Goal: Task Accomplishment & Management: Manage account settings

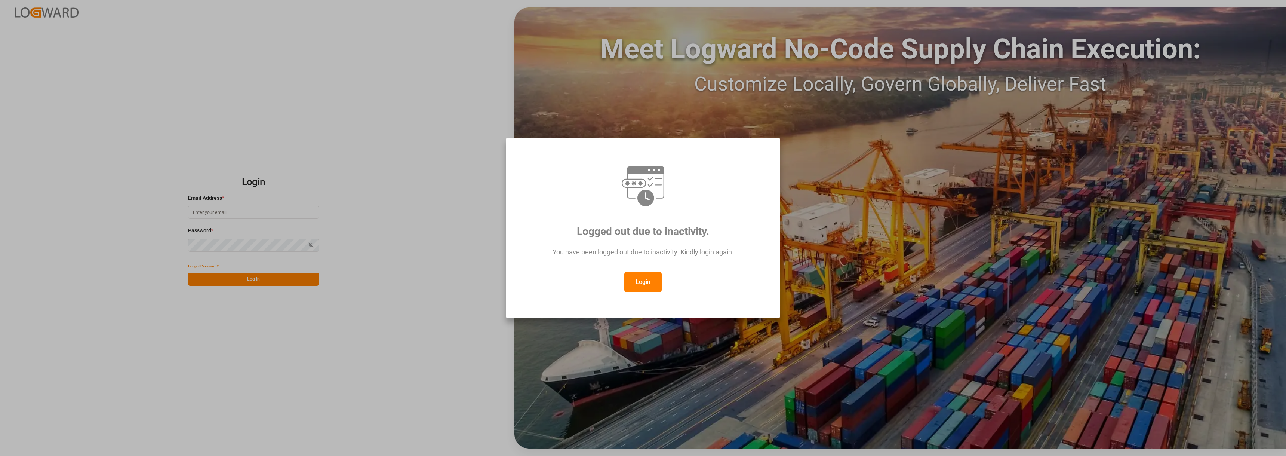
click at [636, 287] on button "Login" at bounding box center [642, 282] width 37 height 20
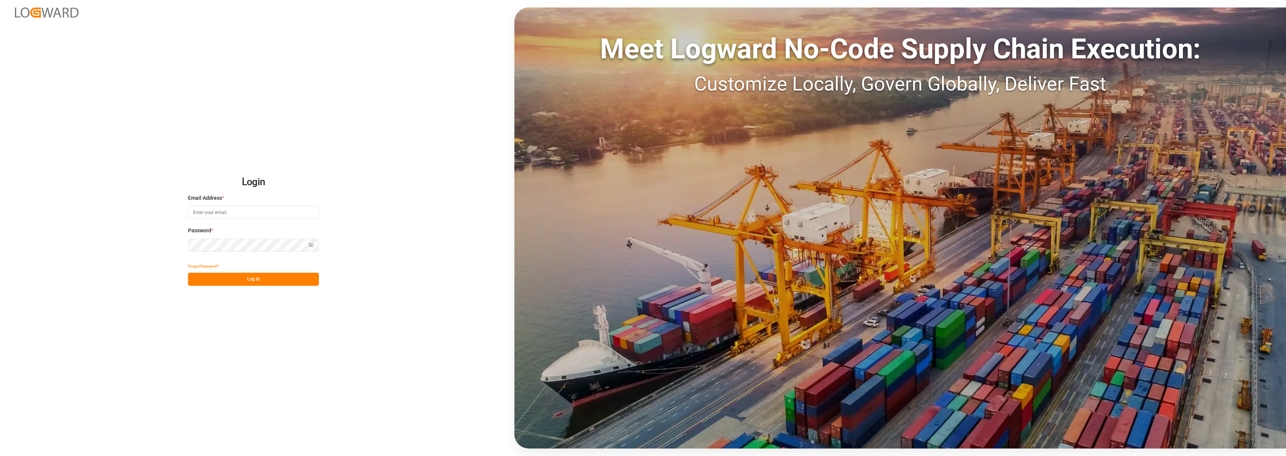
click at [304, 212] on input at bounding box center [253, 212] width 131 height 13
type input "Frank.Ostermann@compo-expert.com"
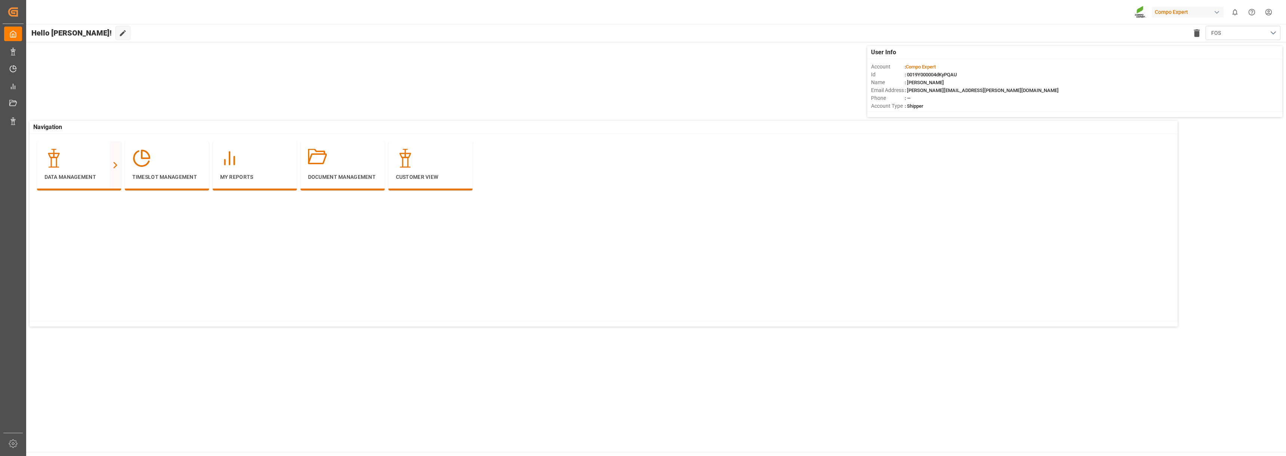
click at [1267, 14] on html "Created by potrace 1.15, written by Peter Selinger 2001-2017 Created by potrace…" at bounding box center [643, 228] width 1286 height 456
click at [1142, 74] on div "Users & Roles" at bounding box center [1142, 71] width 34 height 11
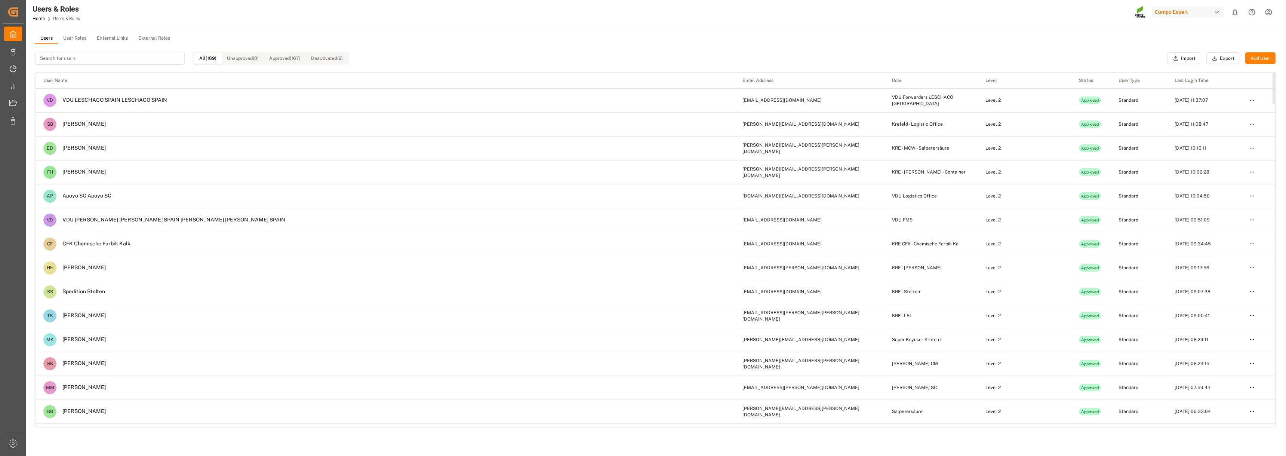
click at [246, 105] on td "VD VDU LESCHACO SPAIN LESCHACO SPAIN" at bounding box center [385, 101] width 699 height 24
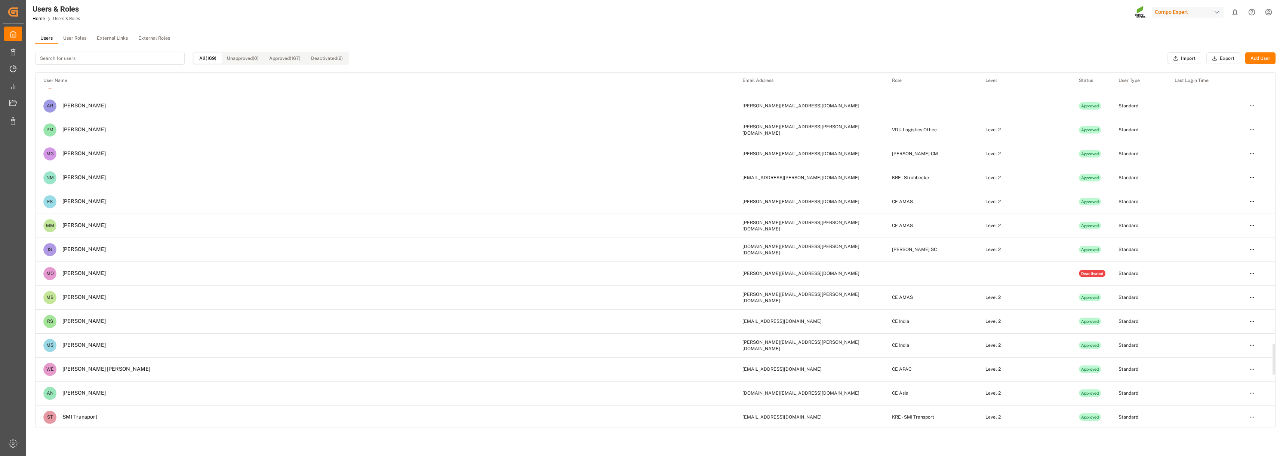
scroll to position [3103, 0]
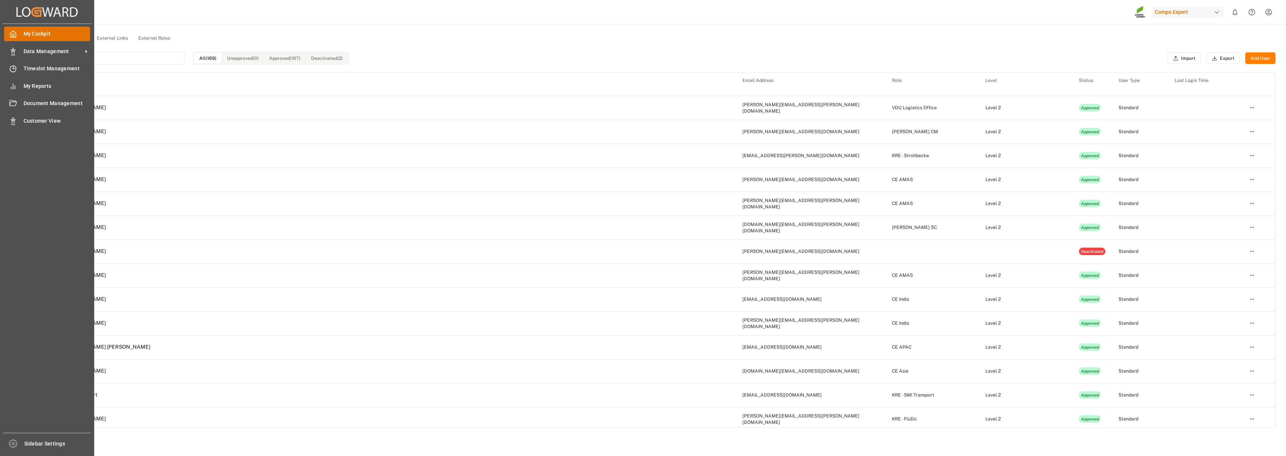
click at [35, 34] on span "My Cockpit" at bounding box center [57, 34] width 67 height 8
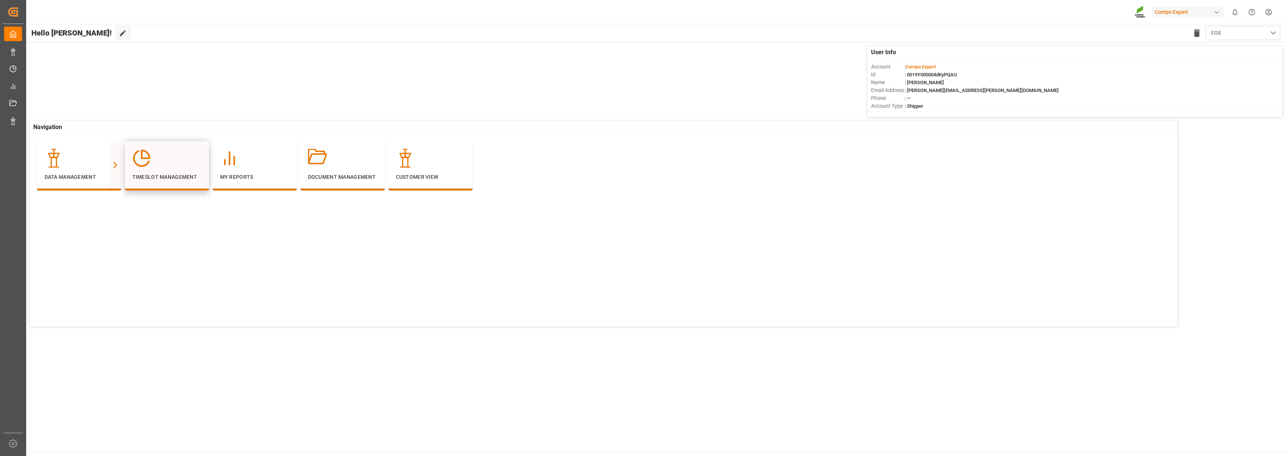
click at [154, 165] on div at bounding box center [166, 158] width 69 height 19
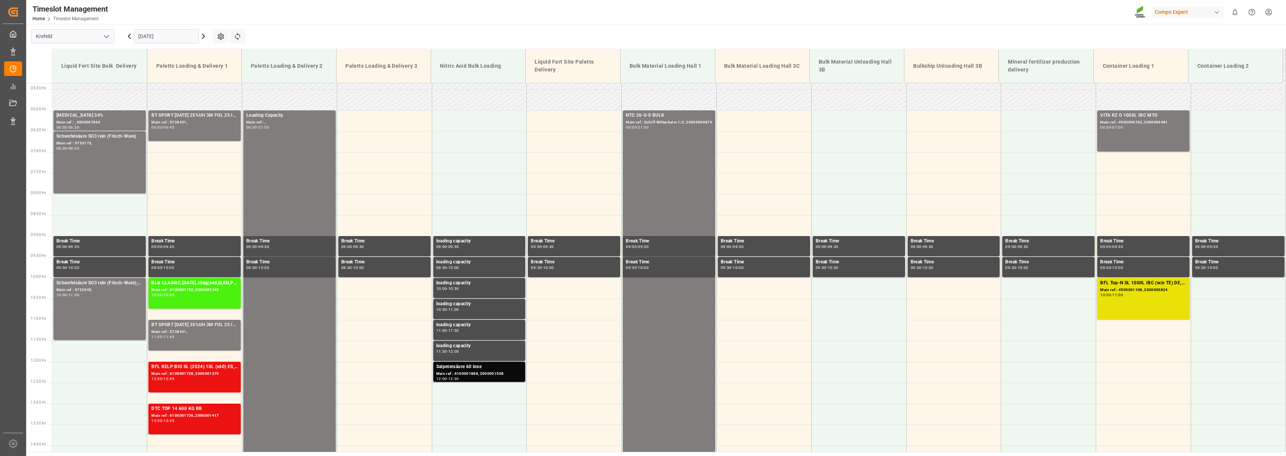
scroll to position [165, 0]
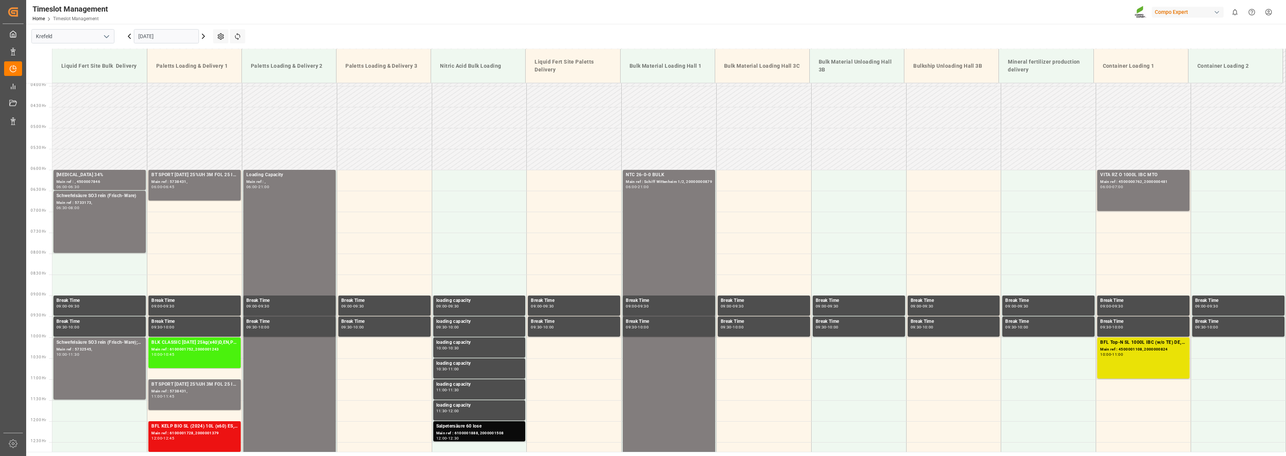
click at [130, 39] on icon at bounding box center [129, 36] width 9 height 9
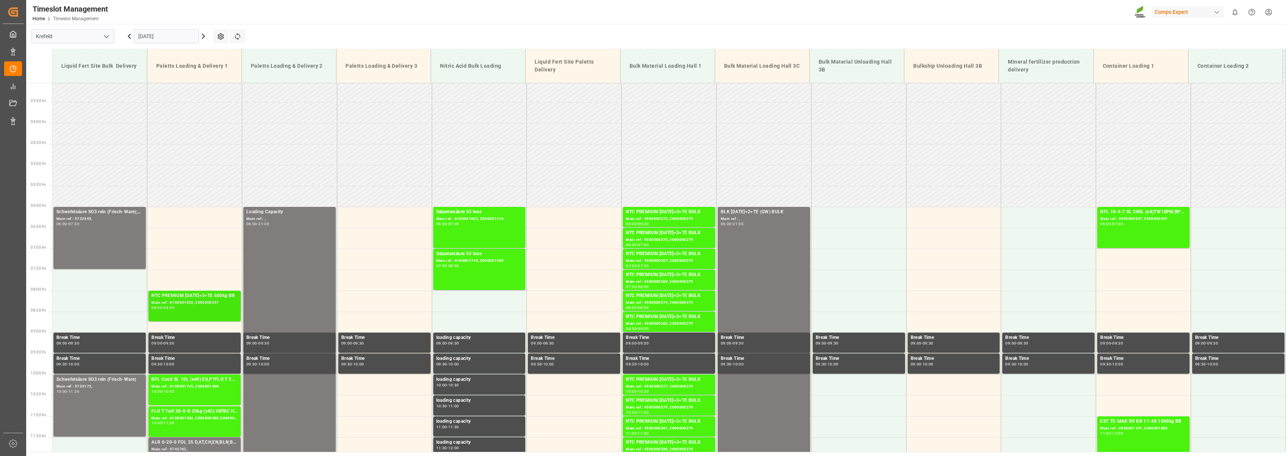
scroll to position [127, 0]
click at [130, 36] on icon at bounding box center [129, 36] width 9 height 9
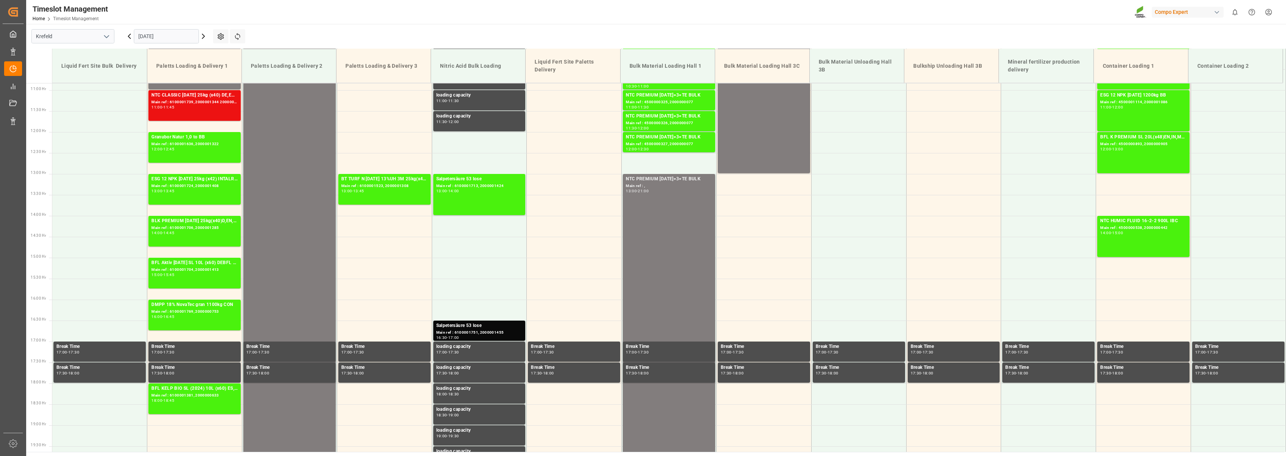
scroll to position [464, 0]
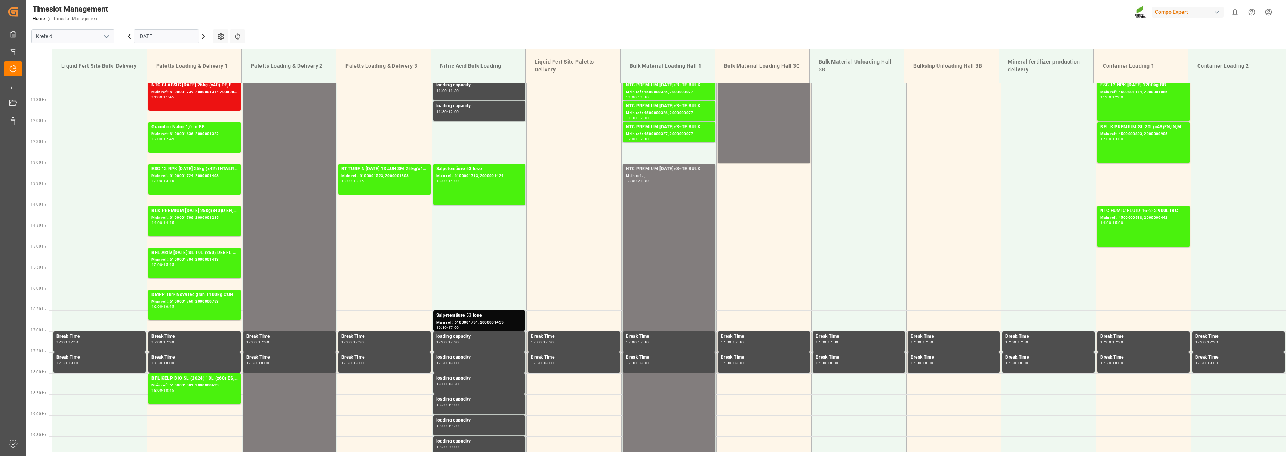
click at [203, 37] on icon at bounding box center [203, 36] width 2 height 4
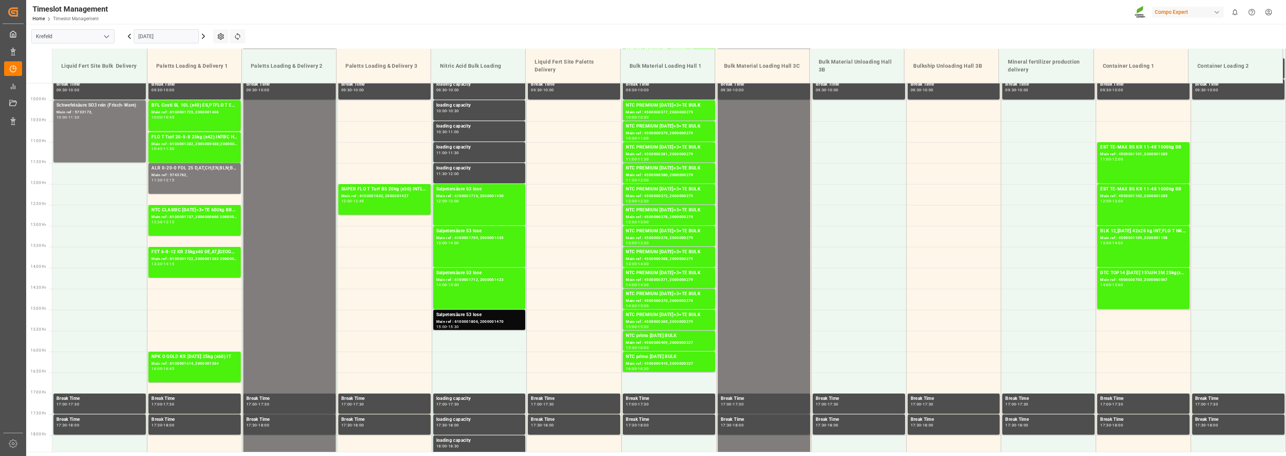
scroll to position [389, 0]
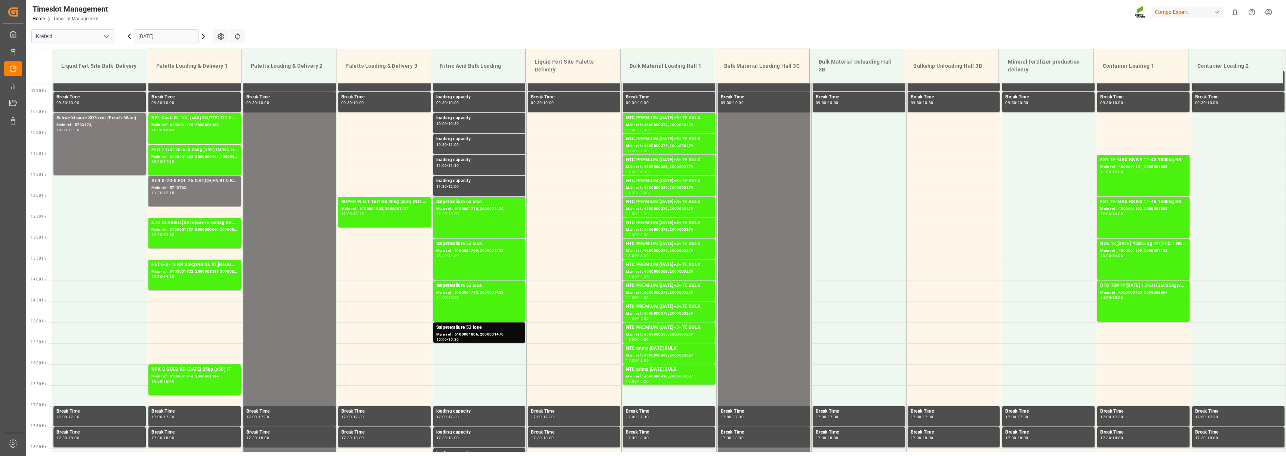
click at [204, 33] on icon at bounding box center [203, 36] width 9 height 9
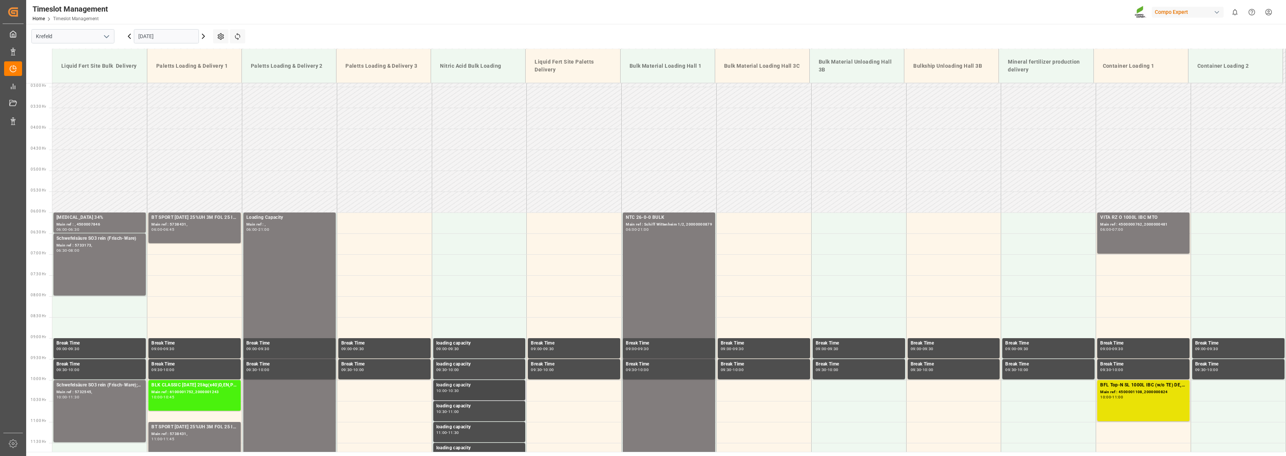
scroll to position [90, 0]
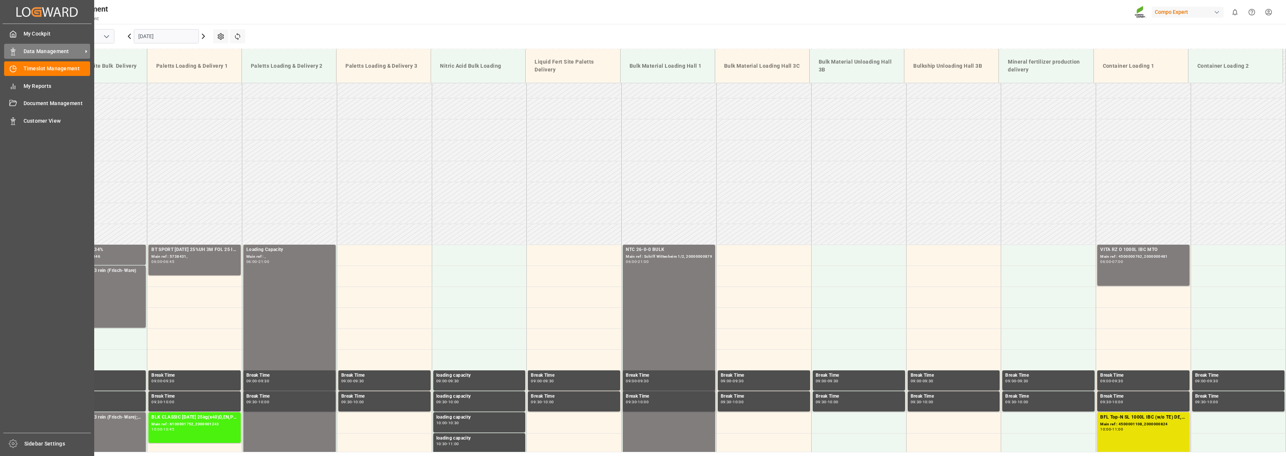
click at [27, 48] on span "Data Management" at bounding box center [53, 51] width 59 height 8
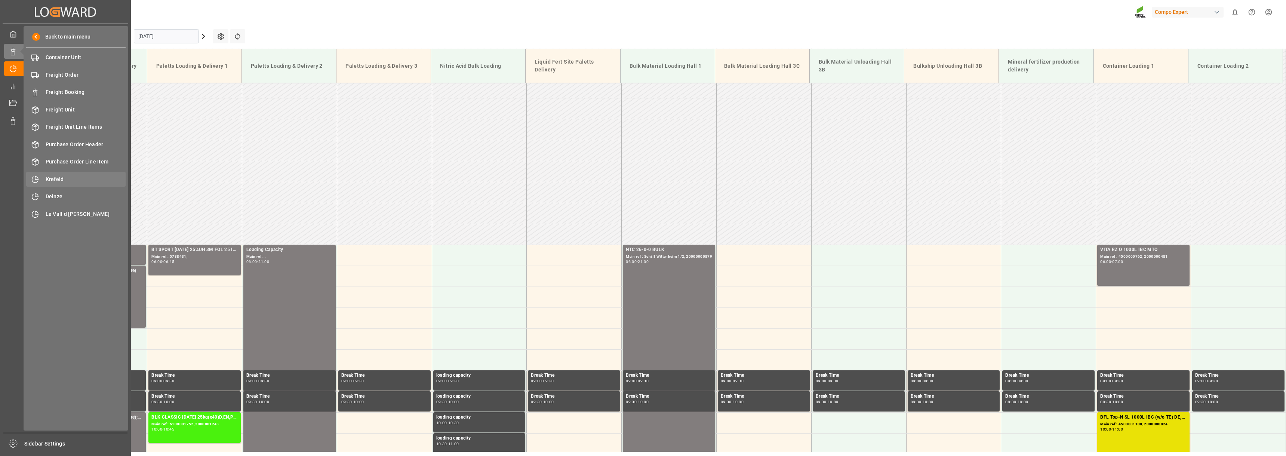
click at [58, 177] on span "Krefeld" at bounding box center [86, 179] width 80 height 8
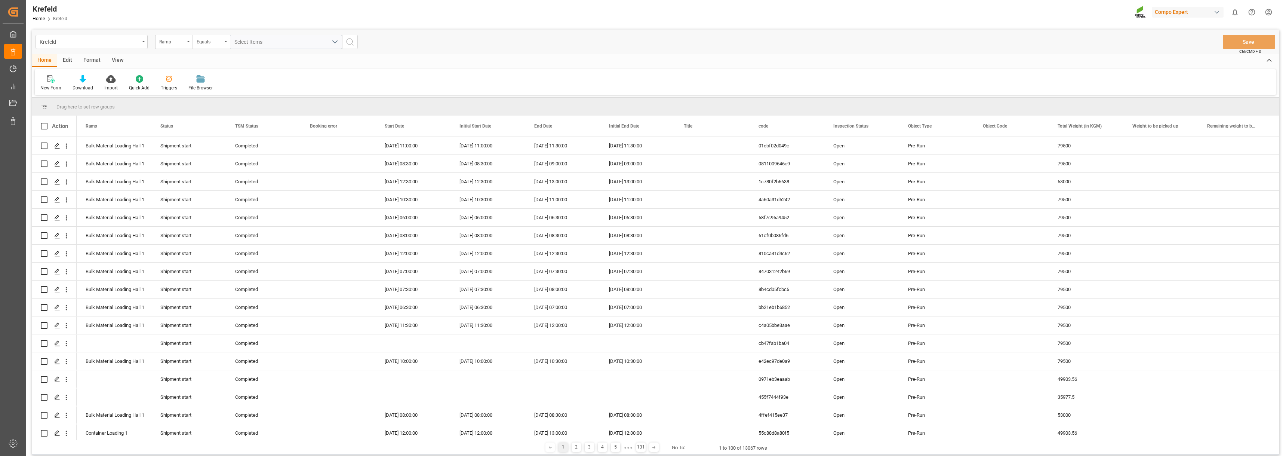
click at [89, 58] on div "Format" at bounding box center [92, 60] width 28 height 13
click at [50, 79] on icon at bounding box center [51, 78] width 7 height 7
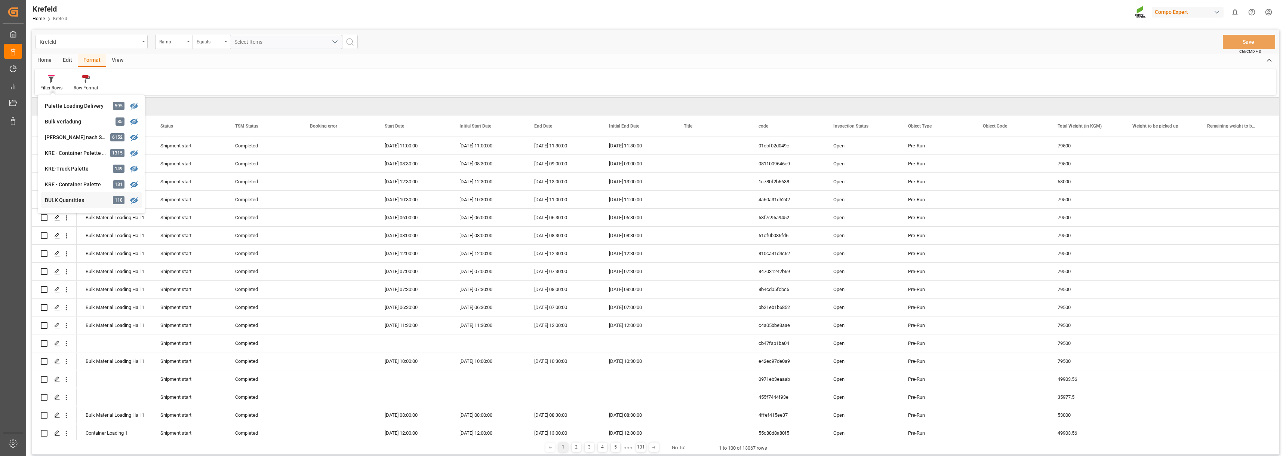
click at [65, 202] on div "BULK Quantities" at bounding box center [77, 200] width 65 height 8
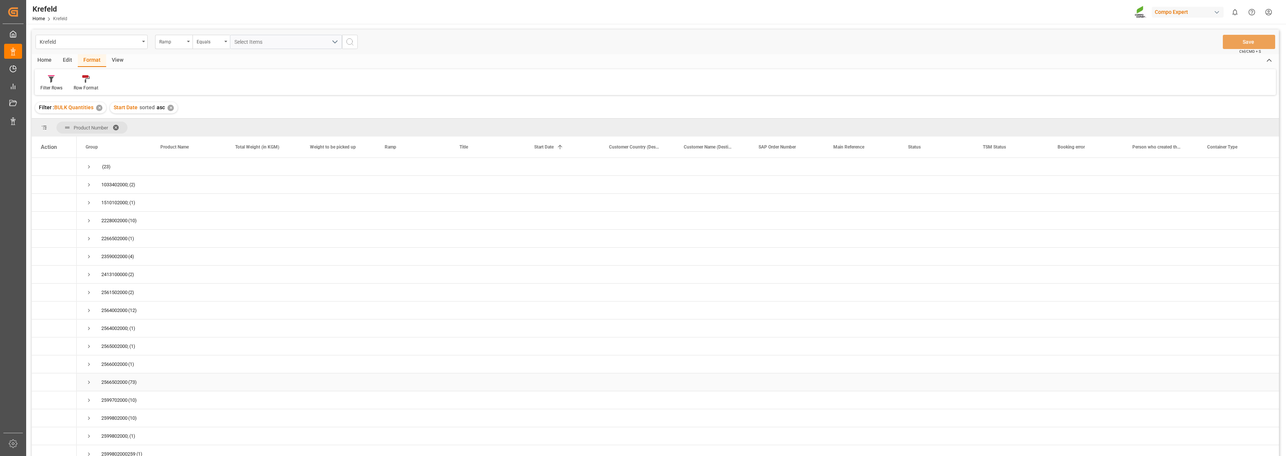
click at [89, 382] on span "Press SPACE to select this row." at bounding box center [89, 382] width 7 height 7
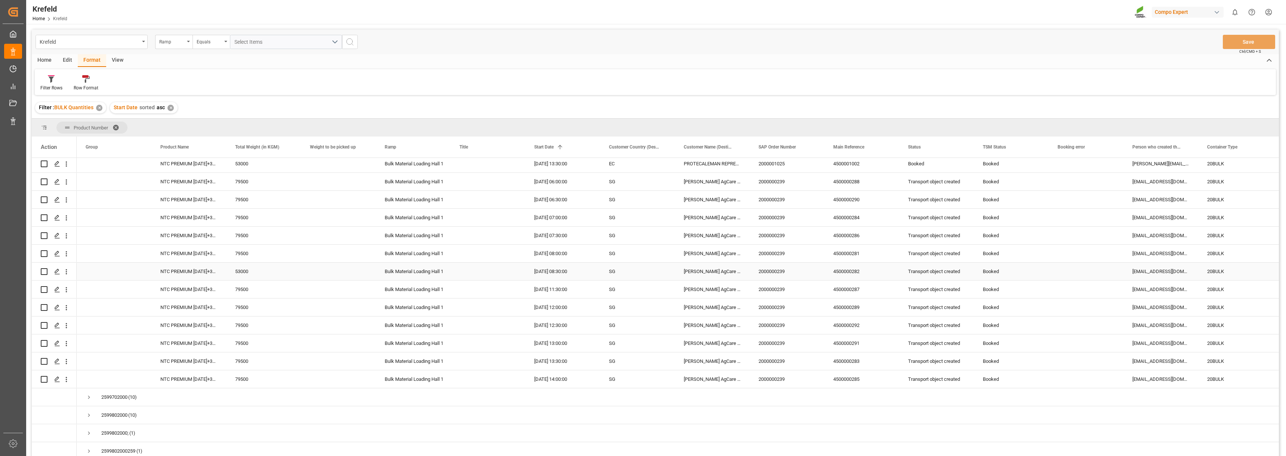
scroll to position [1331, 0]
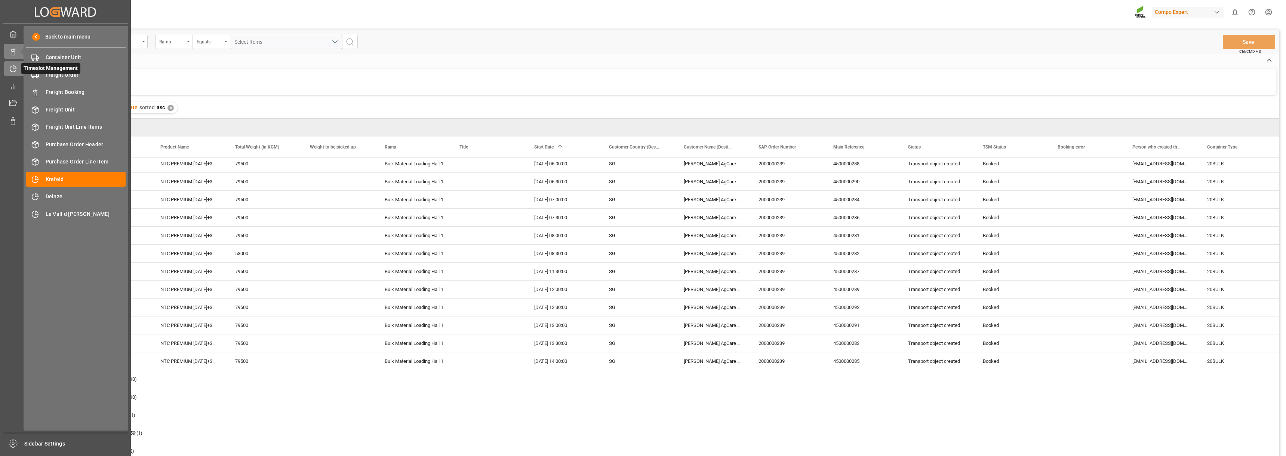
click at [13, 69] on icon at bounding box center [14, 67] width 3 height 3
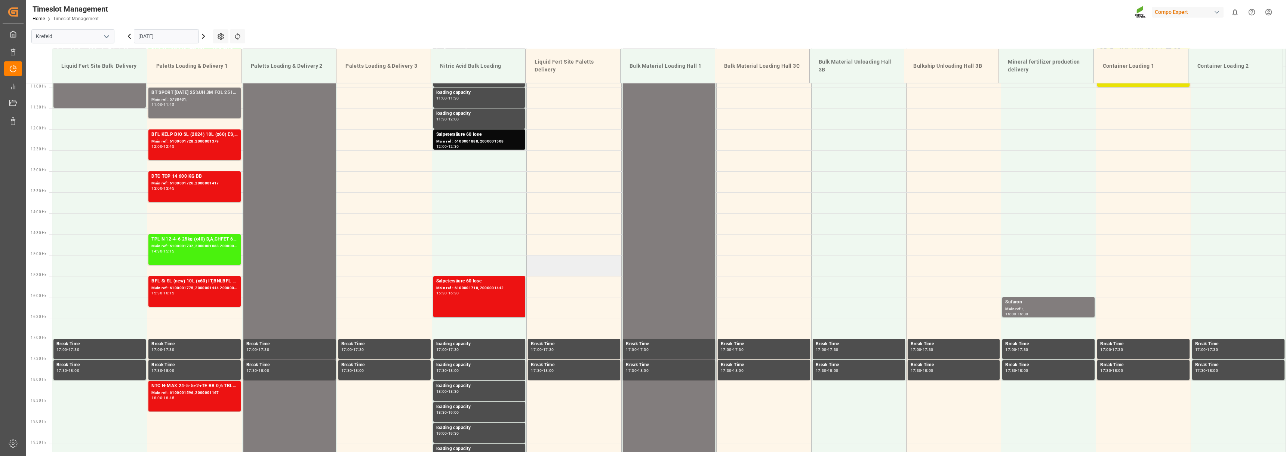
scroll to position [464, 0]
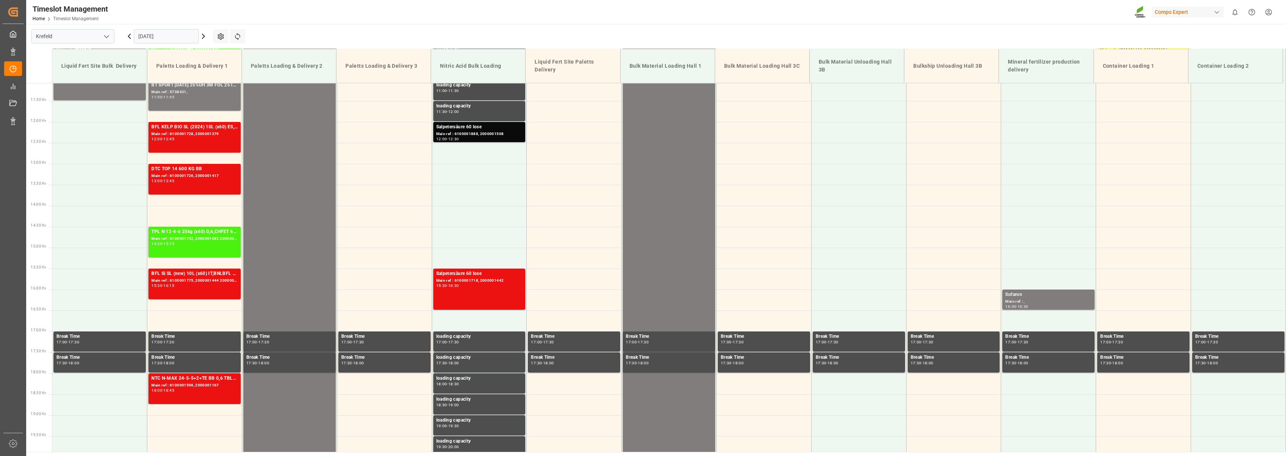
click at [128, 38] on icon at bounding box center [129, 36] width 9 height 9
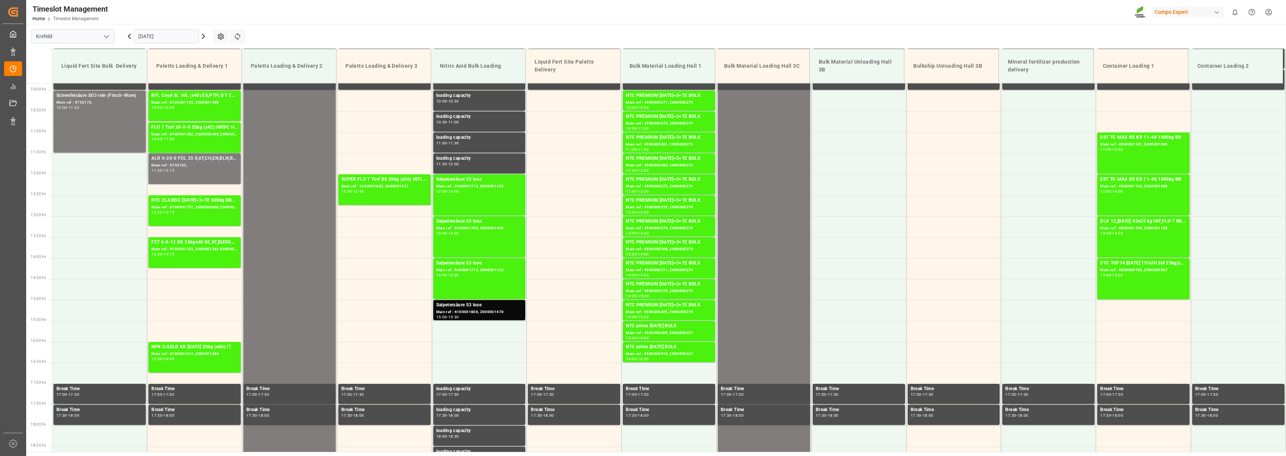
click at [170, 39] on input "10.09.2025" at bounding box center [166, 36] width 65 height 14
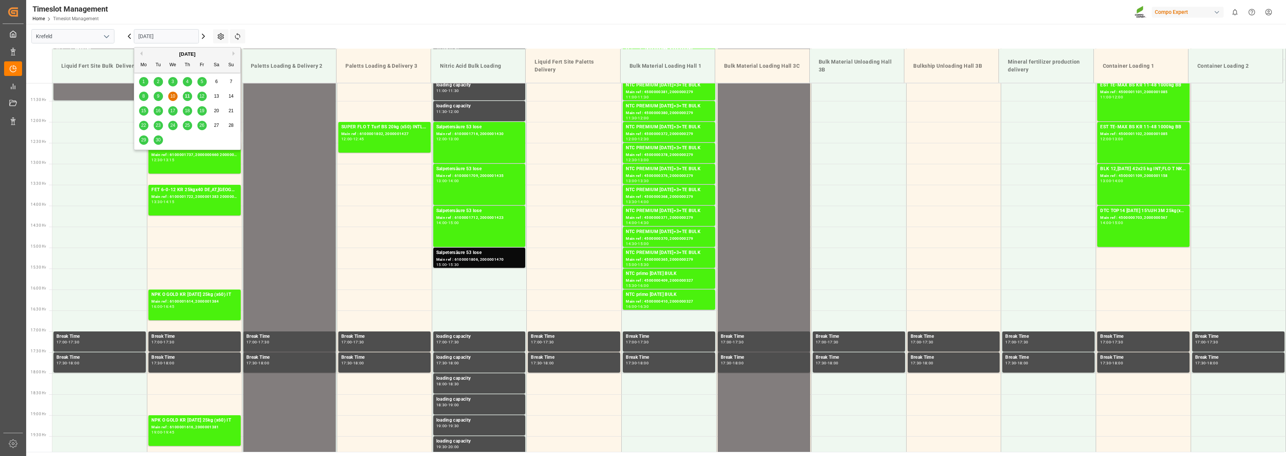
click at [205, 82] on div "5" at bounding box center [201, 81] width 9 height 9
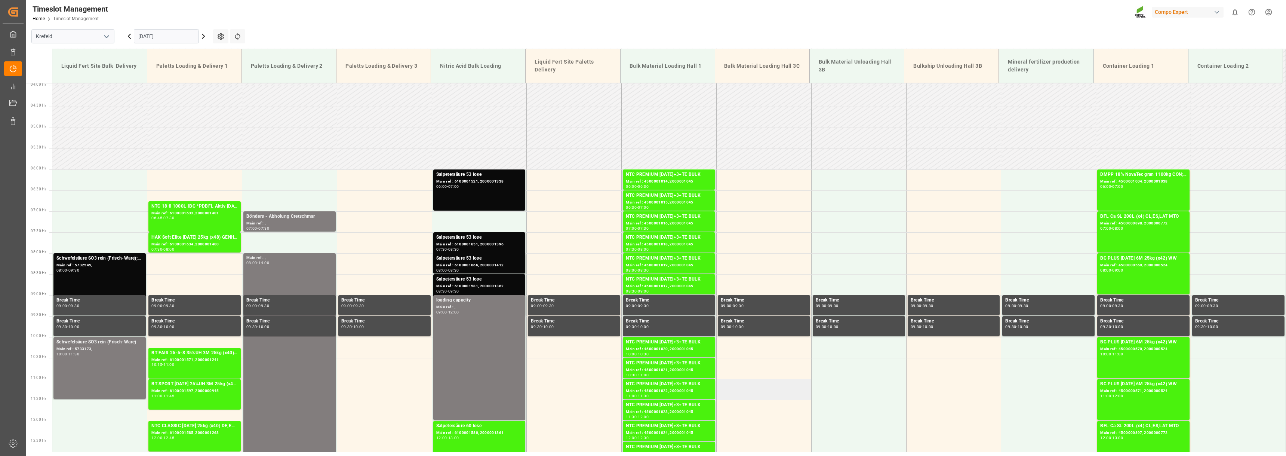
scroll to position [165, 0]
click at [170, 36] on input "05.09.2025" at bounding box center [166, 36] width 65 height 14
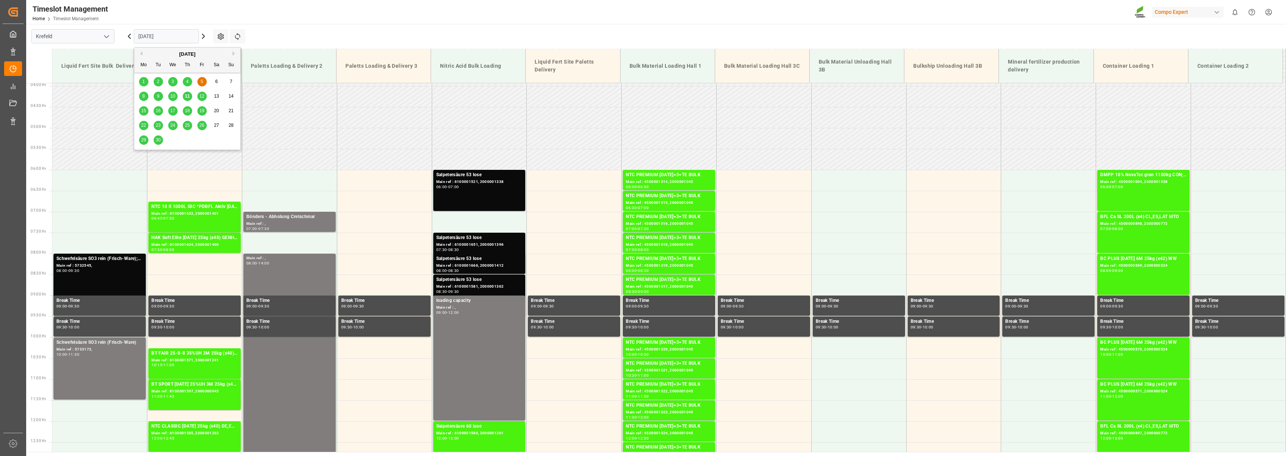
click at [143, 95] on span "8" at bounding box center [143, 95] width 3 height 5
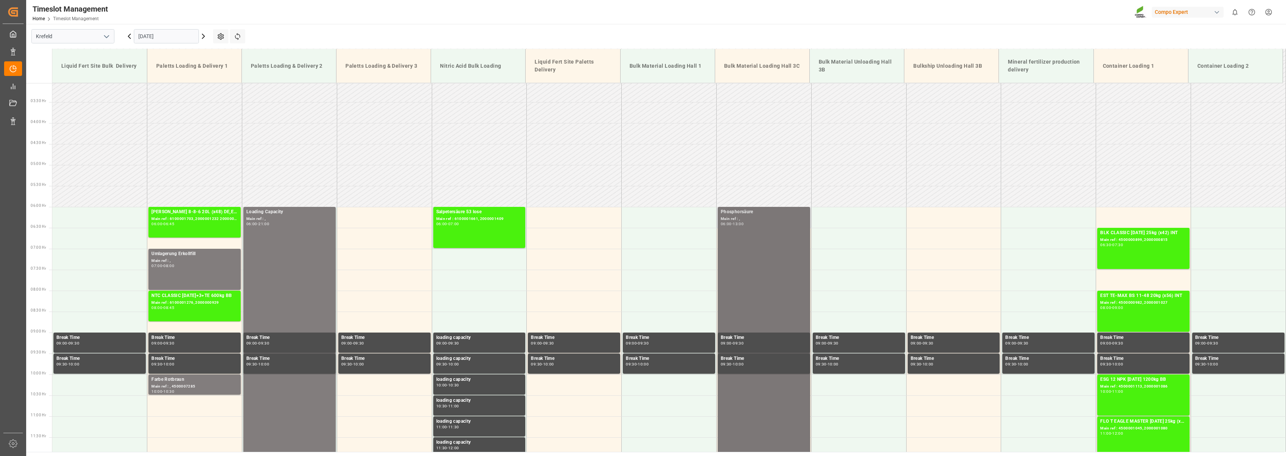
scroll to position [127, 0]
click at [184, 39] on input "08.09.2025" at bounding box center [166, 36] width 65 height 14
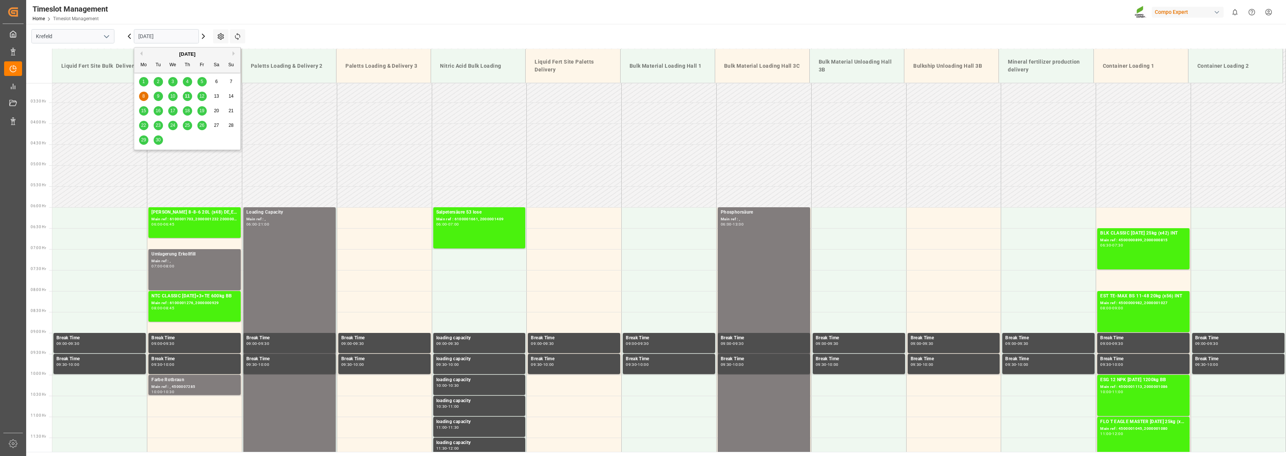
click at [158, 95] on span "9" at bounding box center [158, 95] width 3 height 5
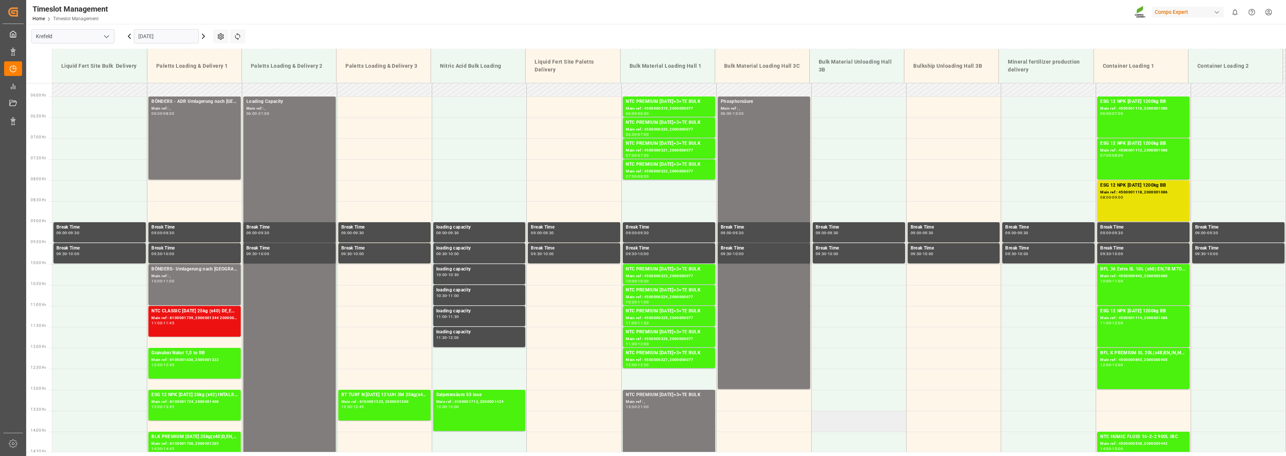
scroll to position [200, 0]
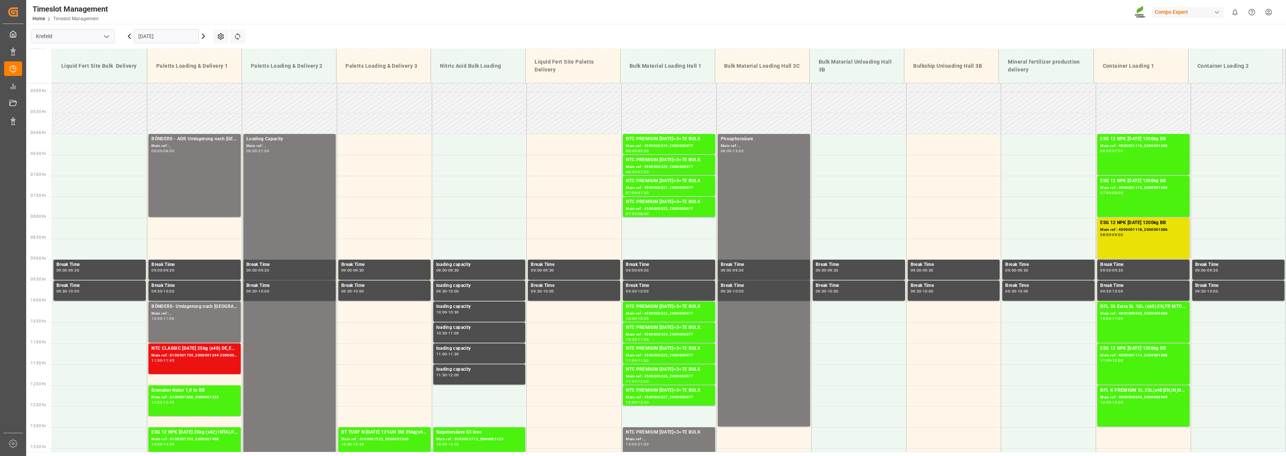
click at [170, 37] on input "09.09.2025" at bounding box center [166, 36] width 65 height 14
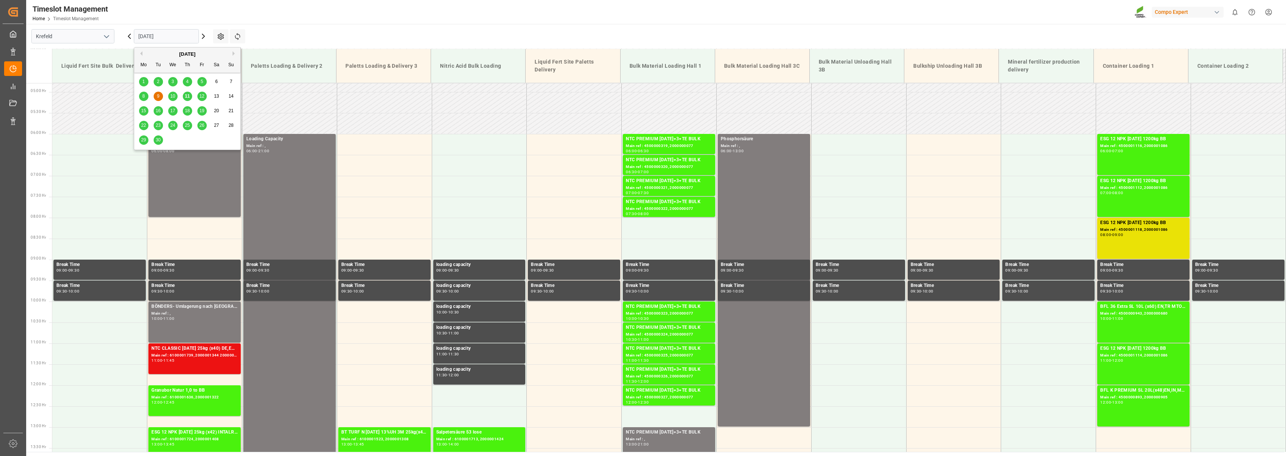
click at [170, 98] on span "10" at bounding box center [172, 95] width 5 height 5
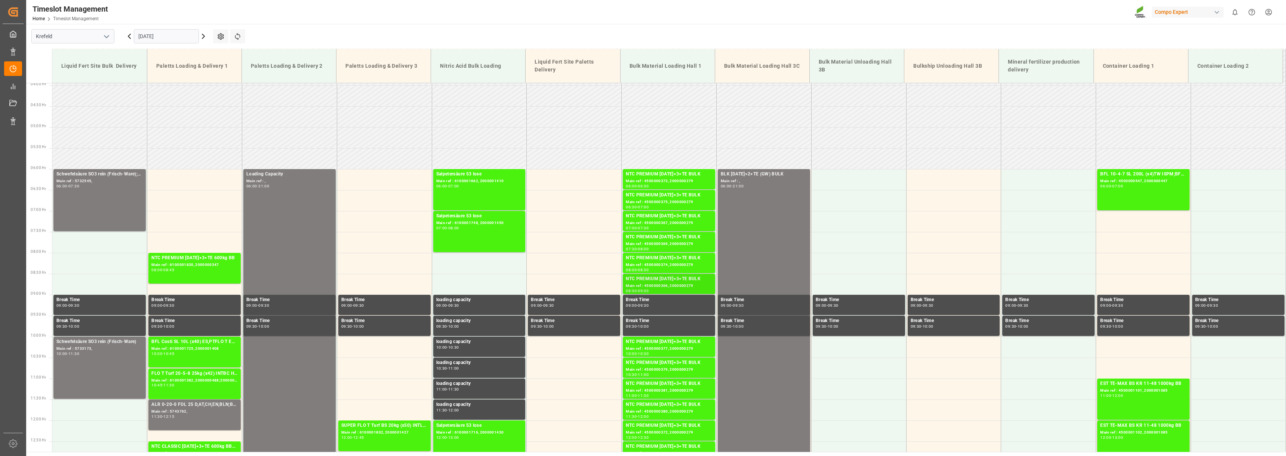
scroll to position [165, 0]
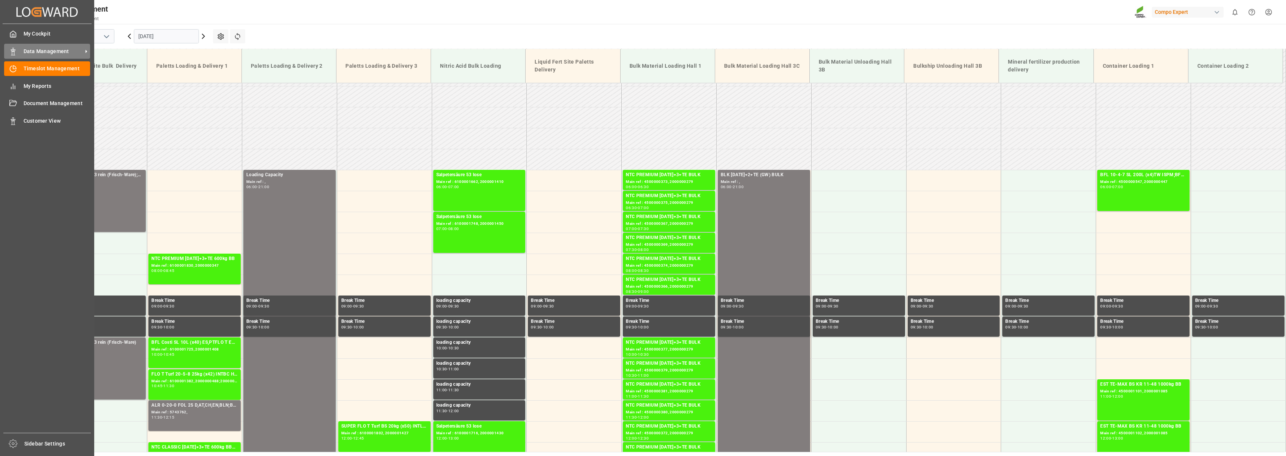
click at [41, 55] on span "Data Management" at bounding box center [53, 51] width 59 height 8
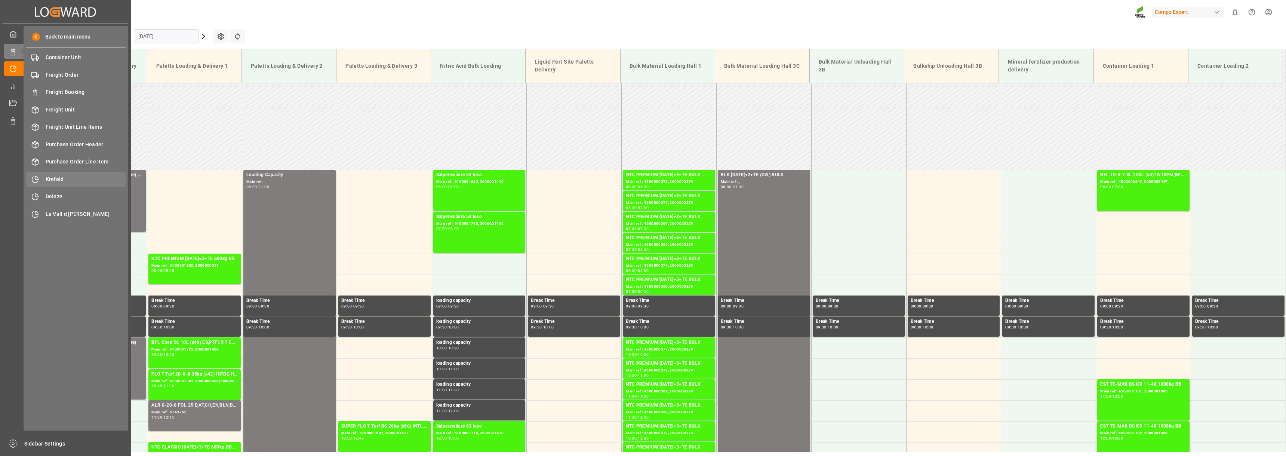
click at [56, 181] on span "Krefeld" at bounding box center [86, 179] width 80 height 8
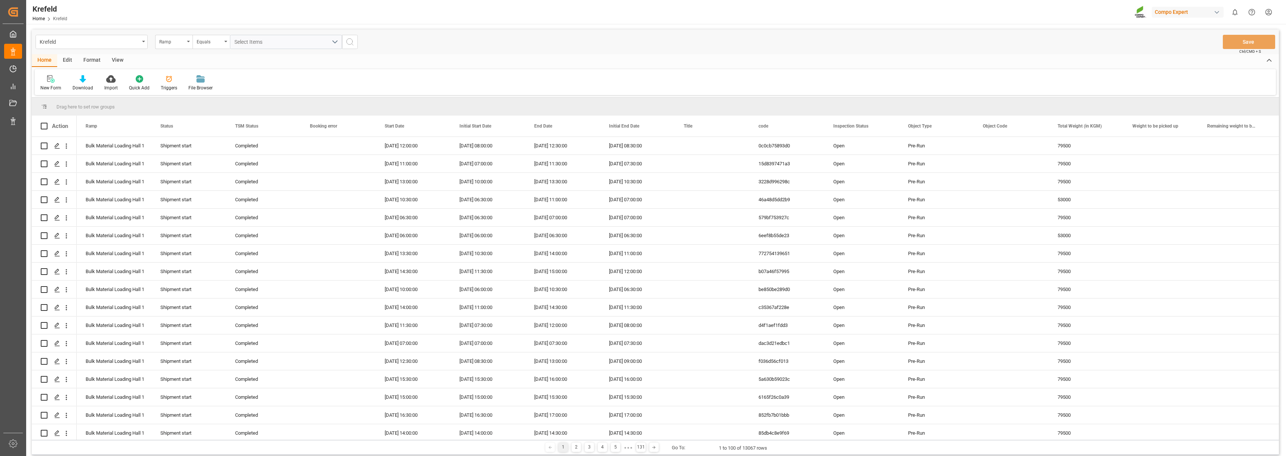
click at [93, 57] on div "Format" at bounding box center [92, 60] width 28 height 13
click at [46, 79] on div at bounding box center [51, 79] width 22 height 8
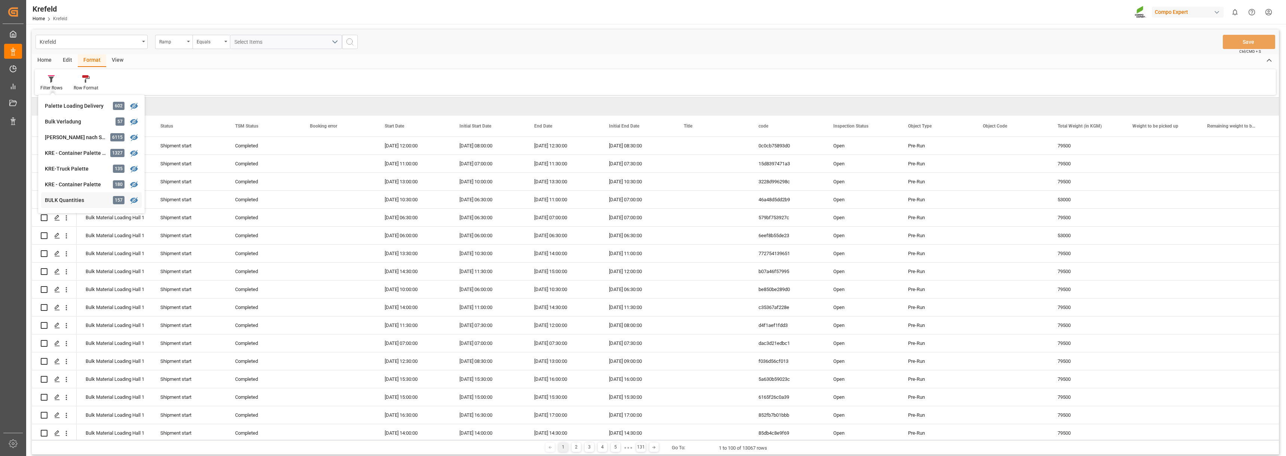
click at [67, 199] on div "BULK Quantities" at bounding box center [77, 200] width 65 height 8
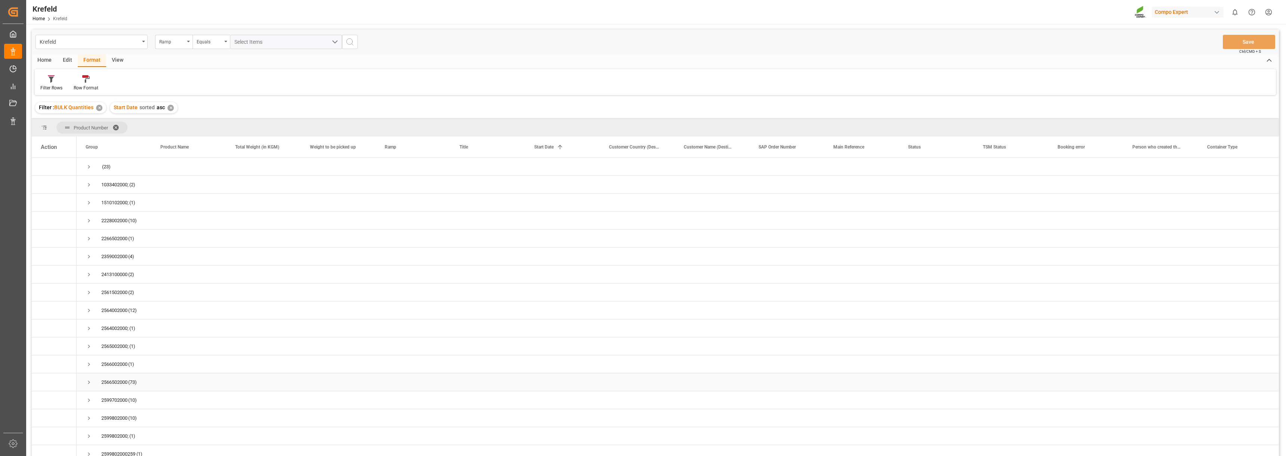
click at [90, 382] on span "Press SPACE to select this row." at bounding box center [89, 382] width 7 height 7
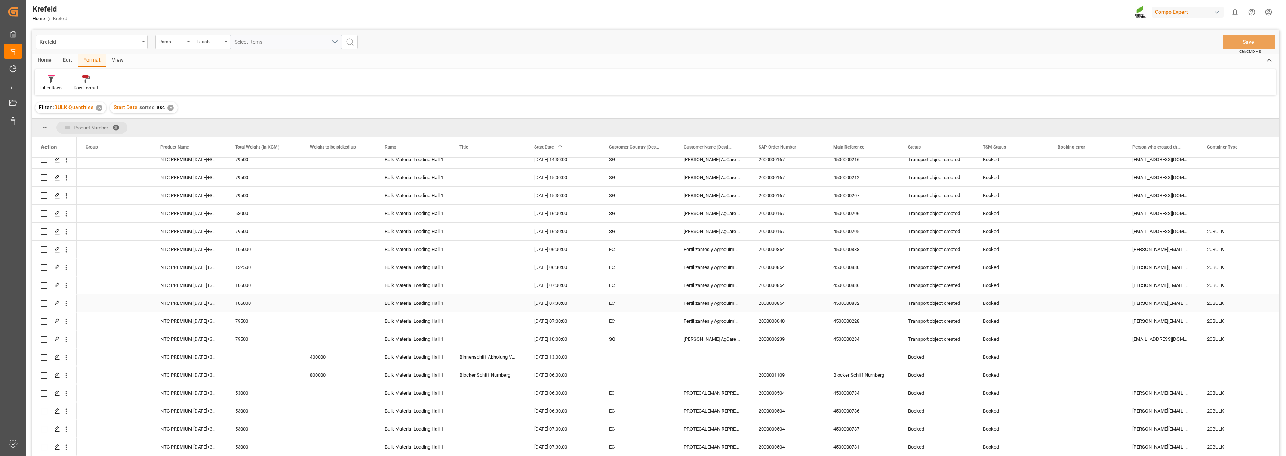
scroll to position [337, 0]
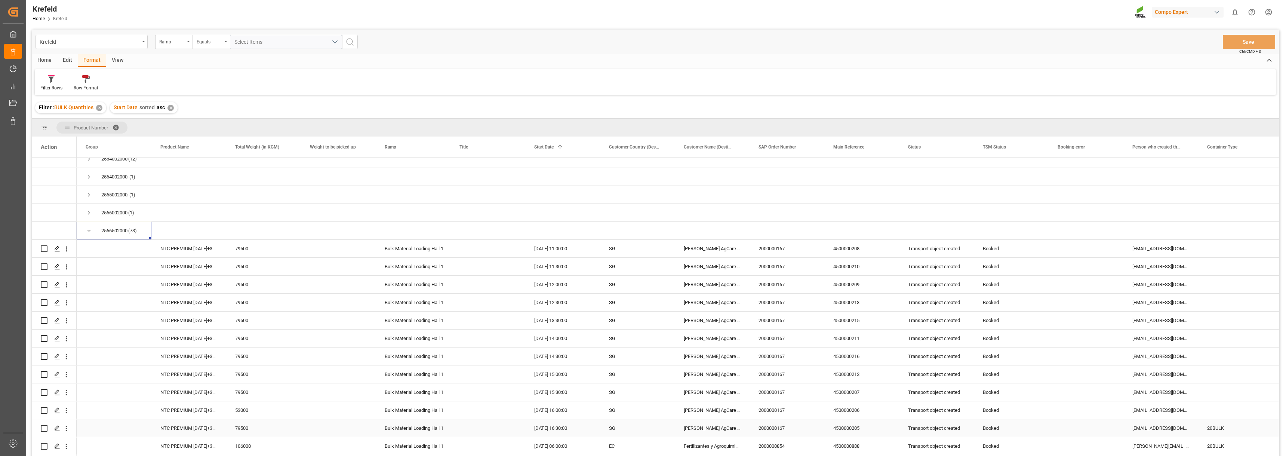
scroll to position [150, 0]
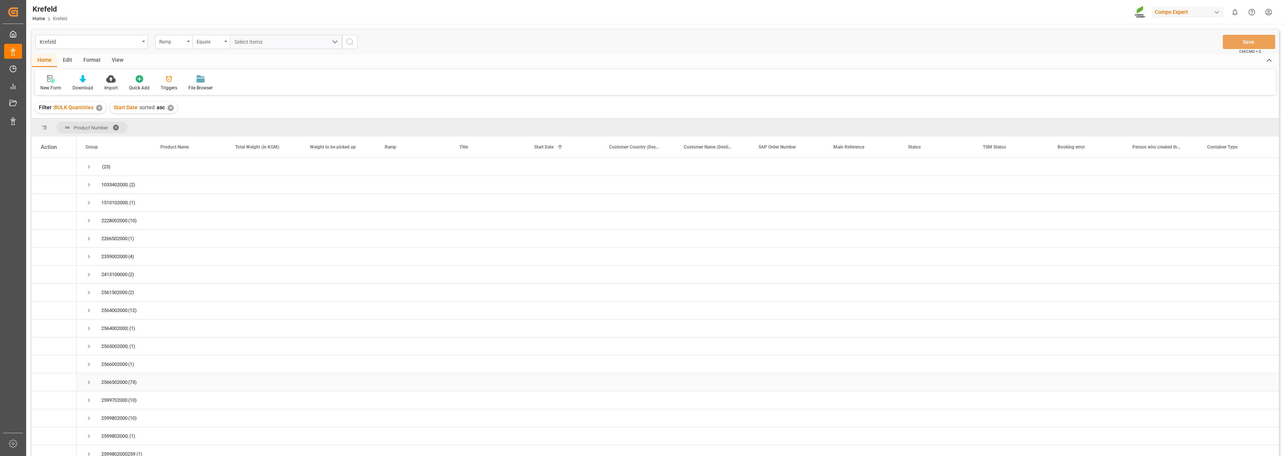
click at [89, 382] on span "Press SPACE to select this row." at bounding box center [89, 382] width 7 height 7
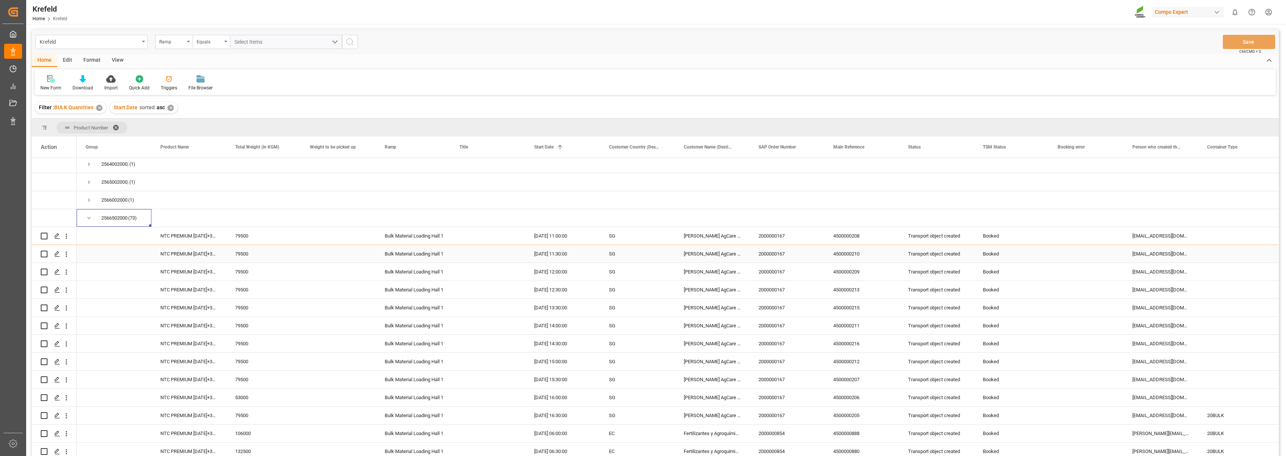
scroll to position [187, 0]
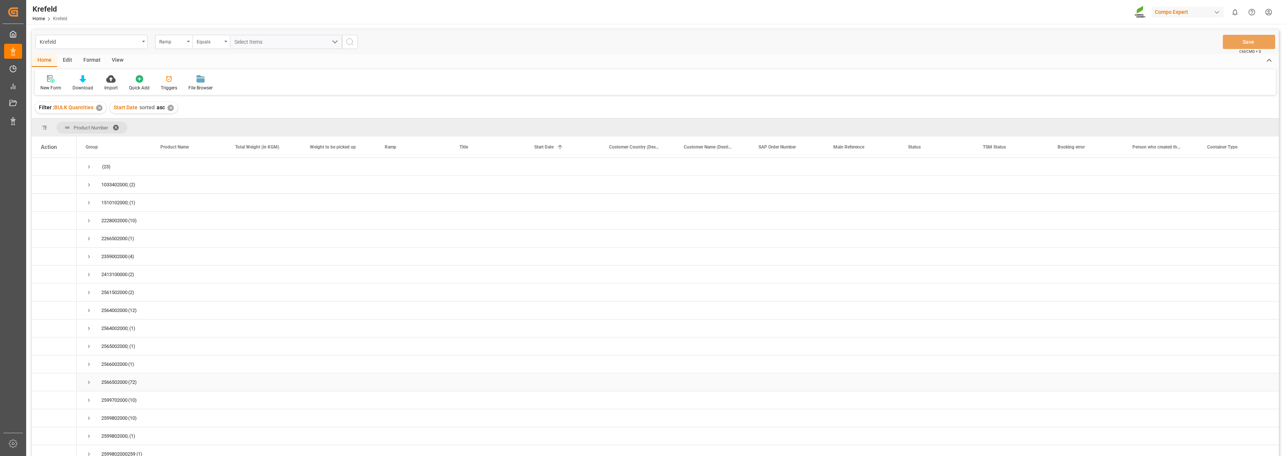
click at [87, 382] on span "Press SPACE to select this row." at bounding box center [89, 382] width 7 height 7
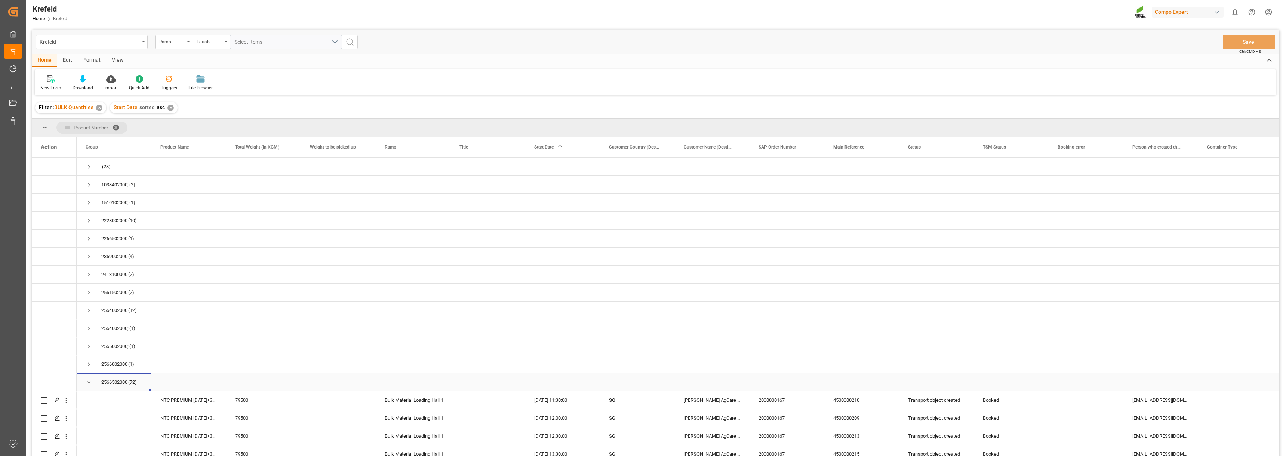
click at [86, 386] on span "Press SPACE to select this row." at bounding box center [89, 382] width 7 height 17
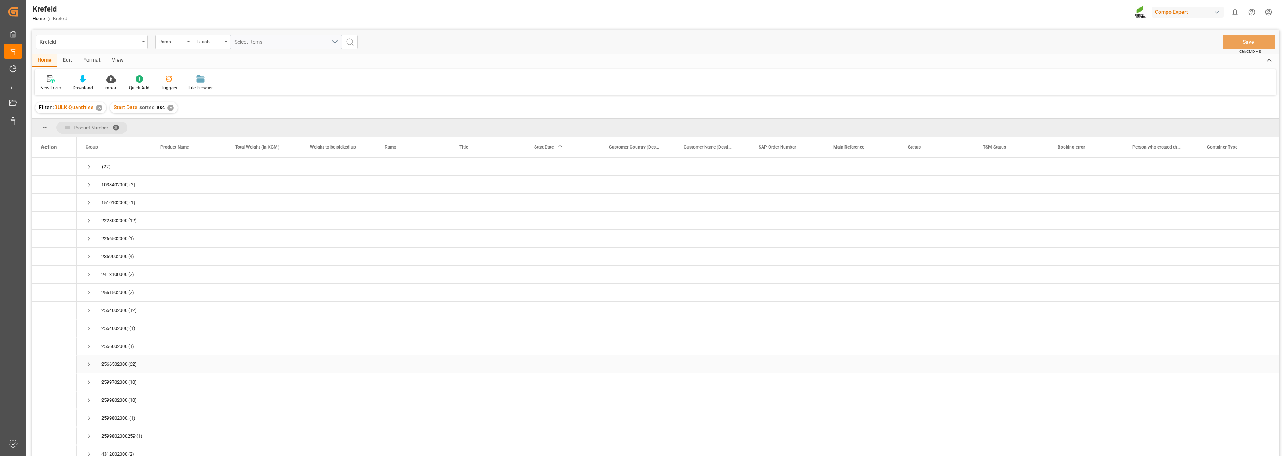
click at [89, 366] on span "Press SPACE to select this row." at bounding box center [89, 364] width 7 height 7
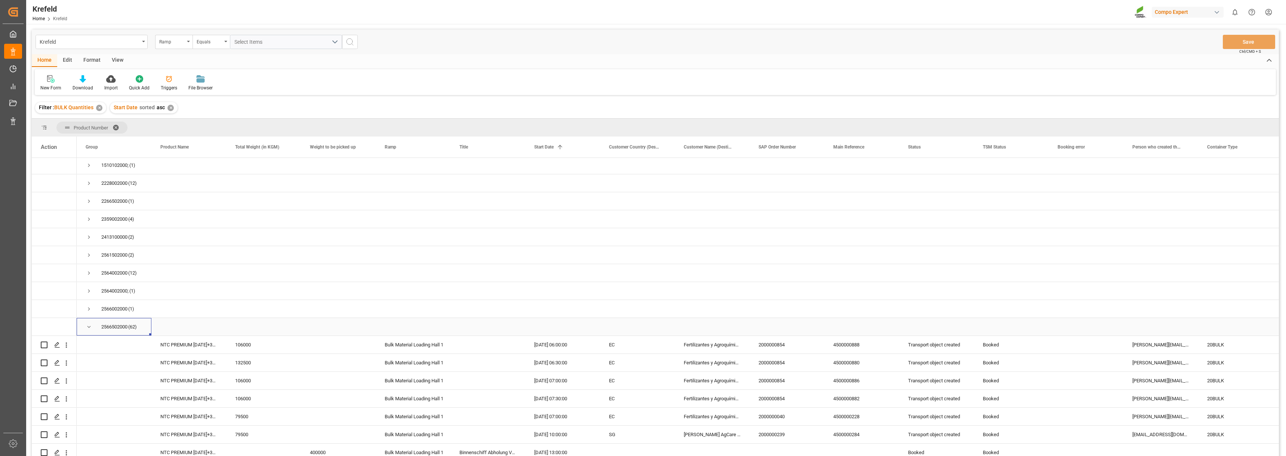
scroll to position [75, 0]
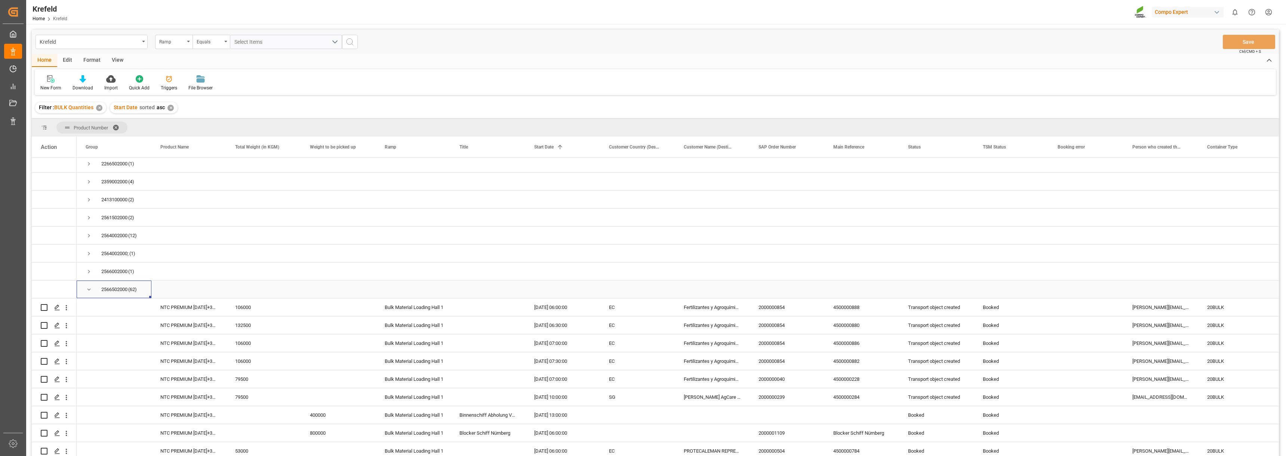
click at [85, 288] on div "2566502000 (62)" at bounding box center [114, 289] width 75 height 18
click at [88, 289] on span "Press SPACE to select this row." at bounding box center [89, 289] width 7 height 7
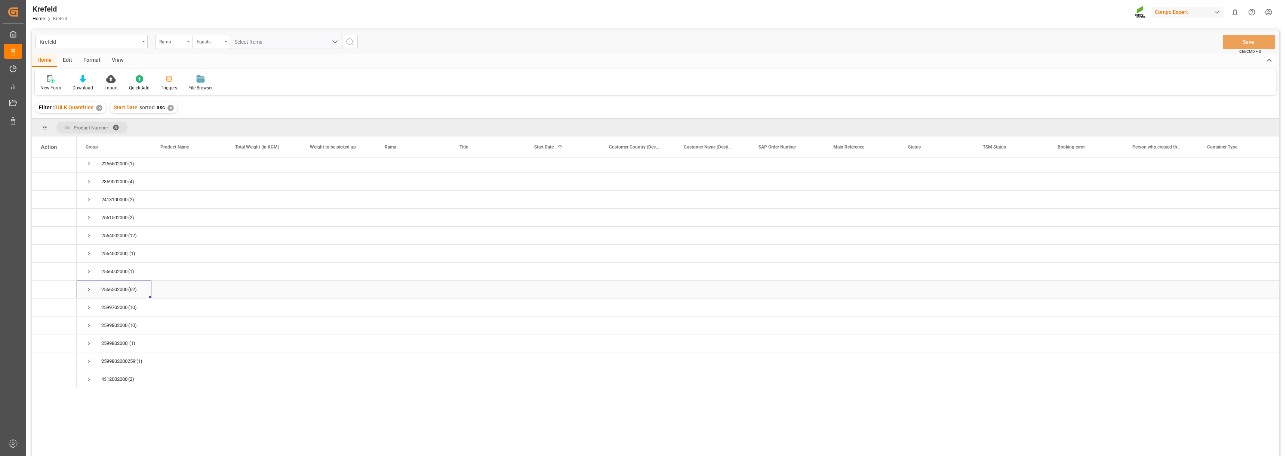
scroll to position [7, 0]
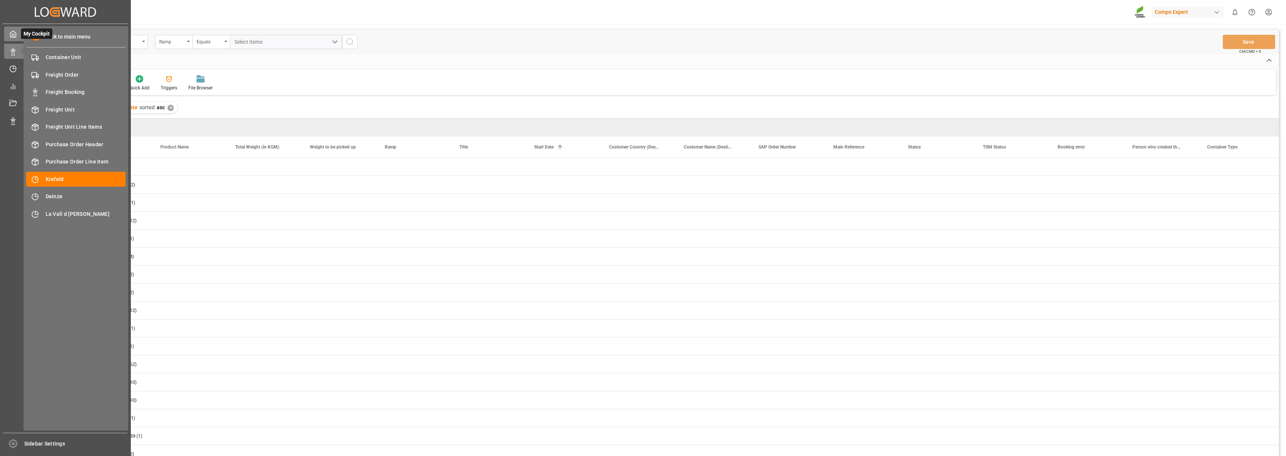
click at [13, 36] on icon at bounding box center [12, 33] width 7 height 7
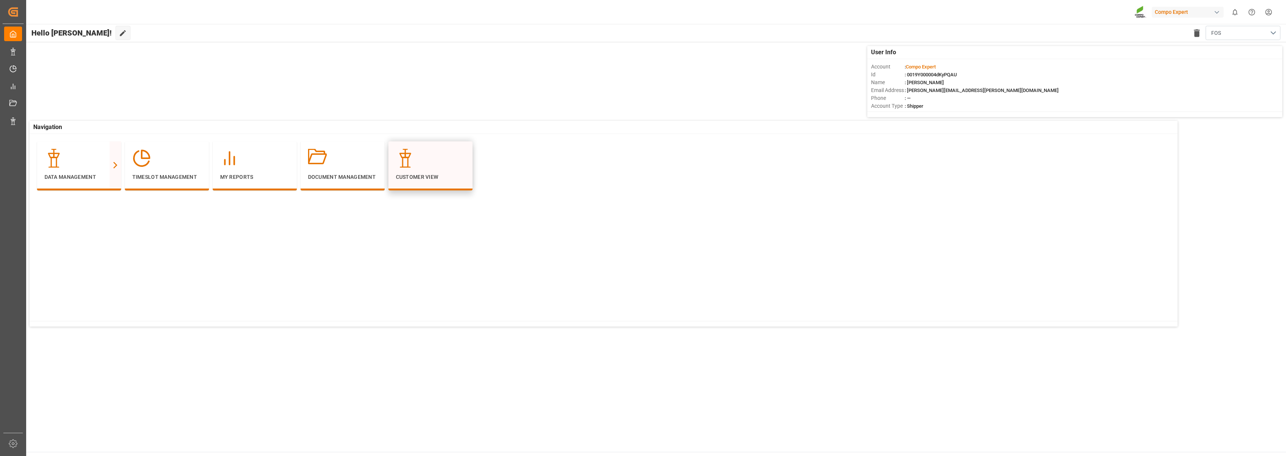
click at [438, 173] on div "Customer View" at bounding box center [430, 165] width 69 height 32
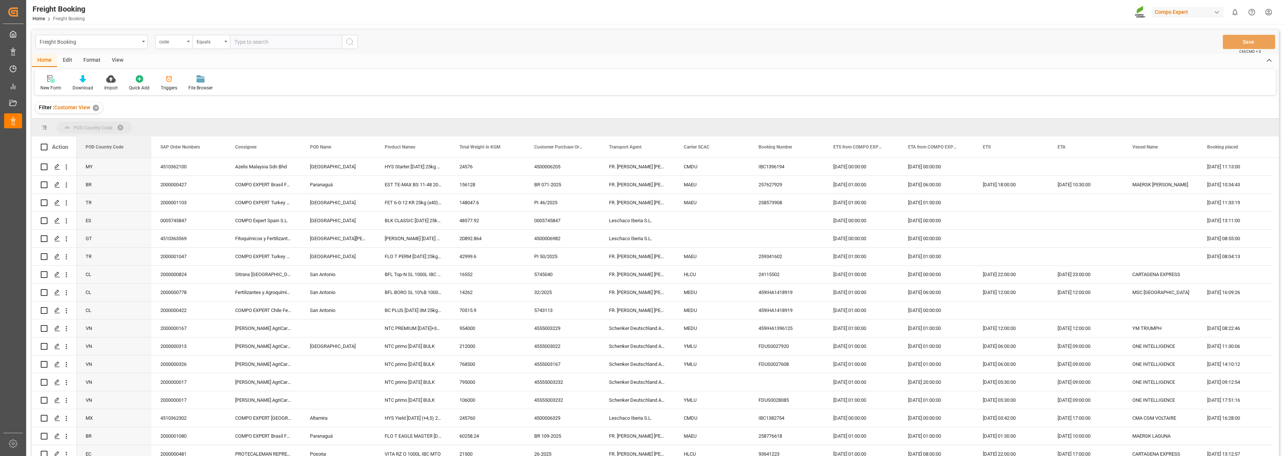
drag, startPoint x: 98, startPoint y: 144, endPoint x: 100, endPoint y: 132, distance: 12.1
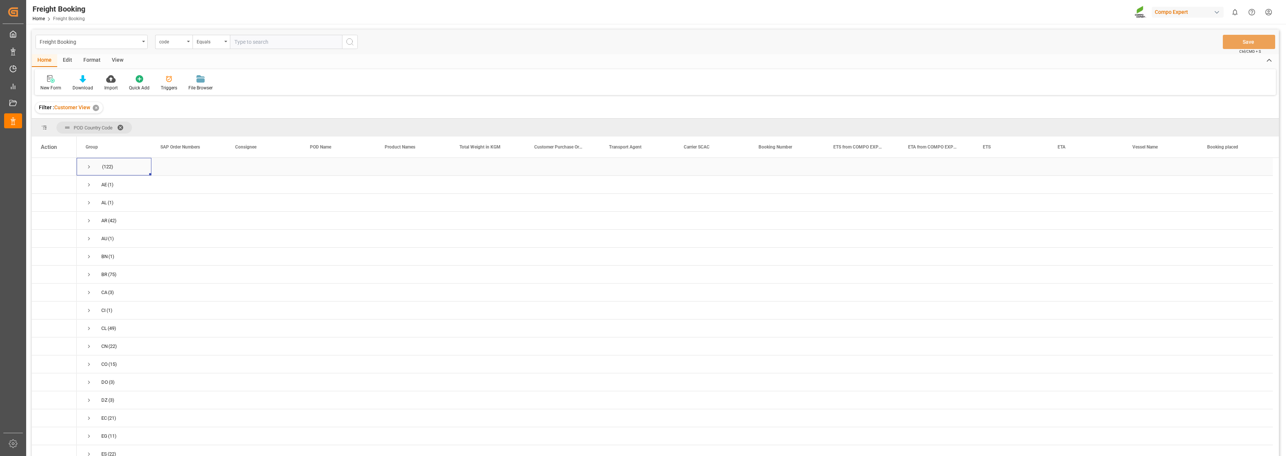
click at [89, 167] on span "Press SPACE to select this row." at bounding box center [89, 166] width 7 height 7
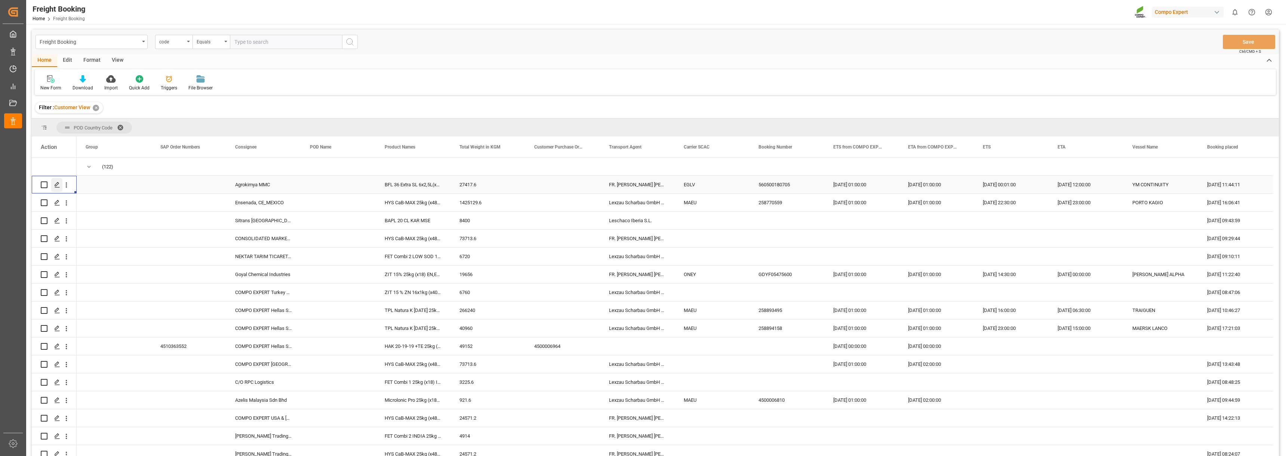
click at [57, 185] on polygon "Press SPACE to select this row." at bounding box center [57, 184] width 4 height 4
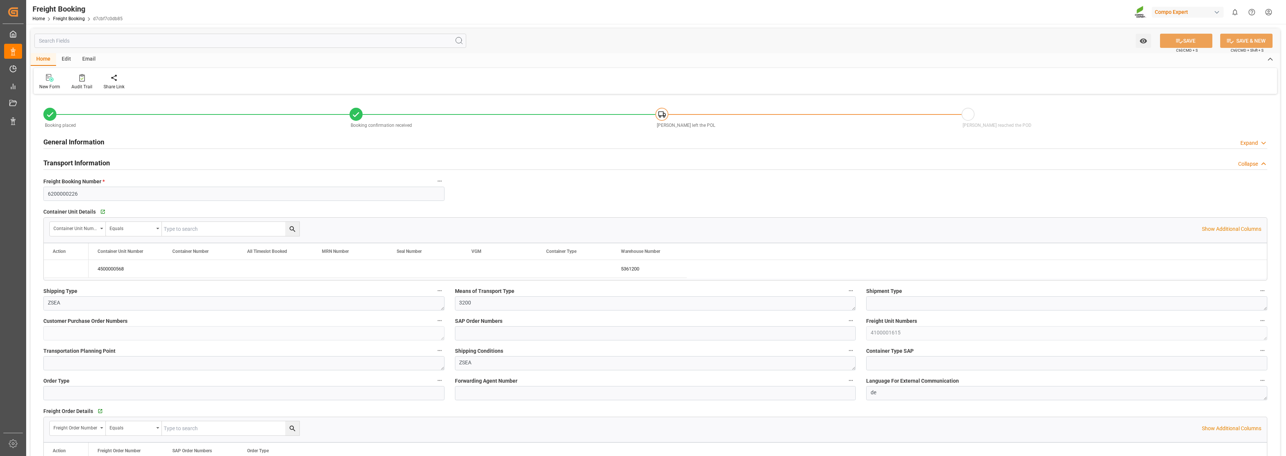
type input "[DATE] 23:00"
type input "[DATE] 01:00"
type input "[DATE] 00:01"
type input "[DATE] 12:00"
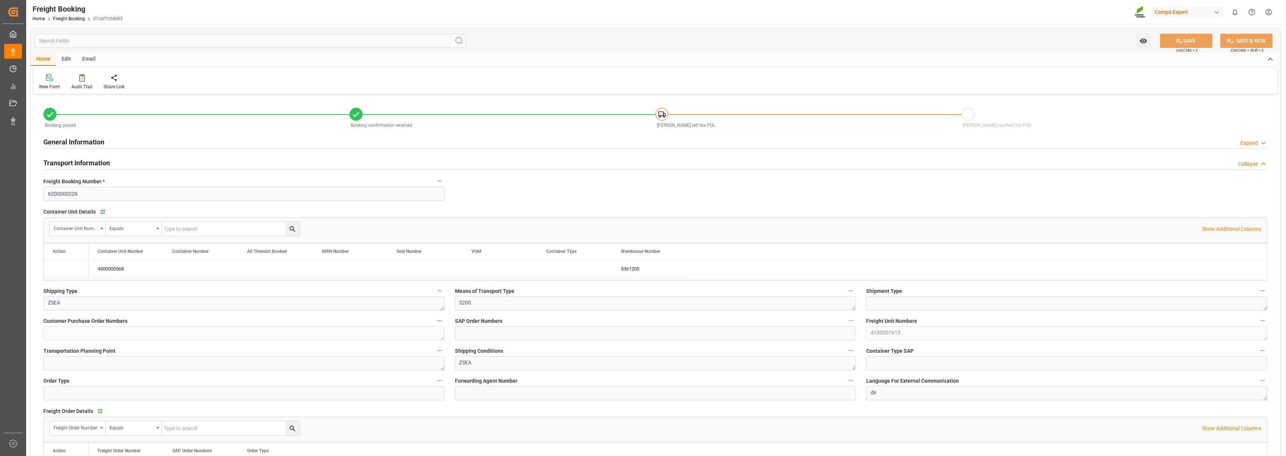
type input "[DATE] 11:40"
type input "[DATE] 11:44"
type input "[DATE] 07:58"
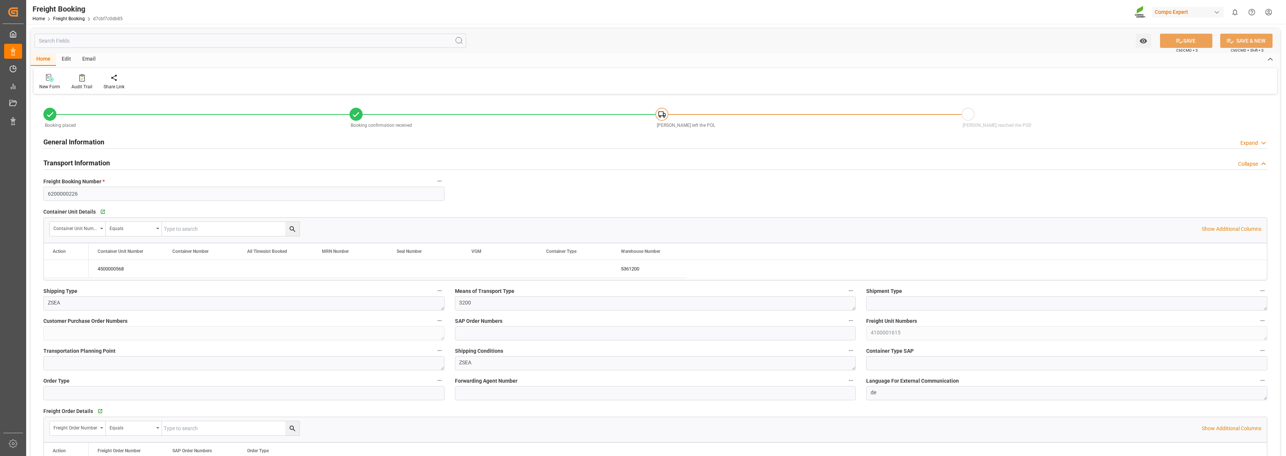
type input "[DATE] 17:09"
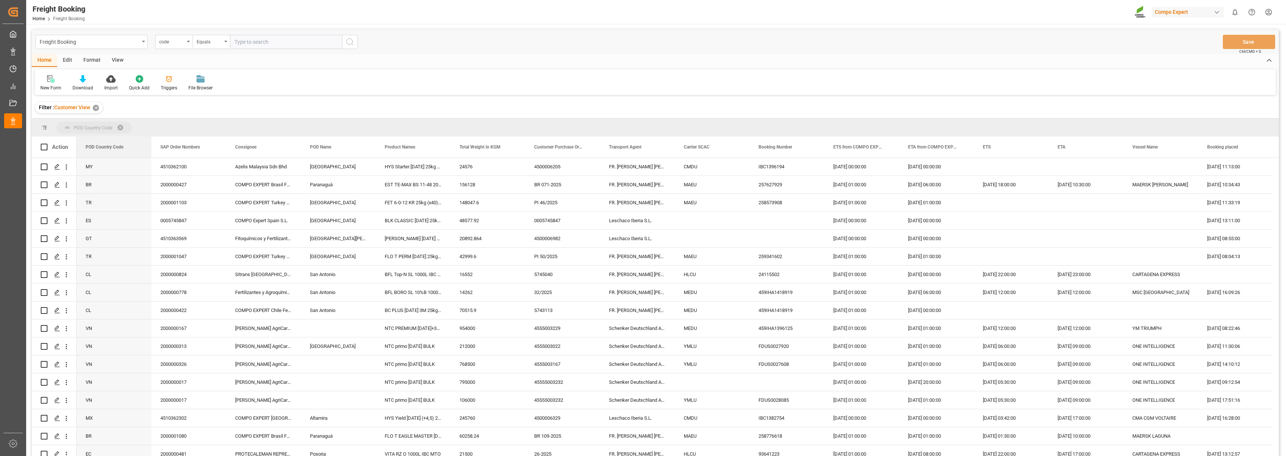
drag, startPoint x: 116, startPoint y: 138, endPoint x: 116, endPoint y: 133, distance: 5.2
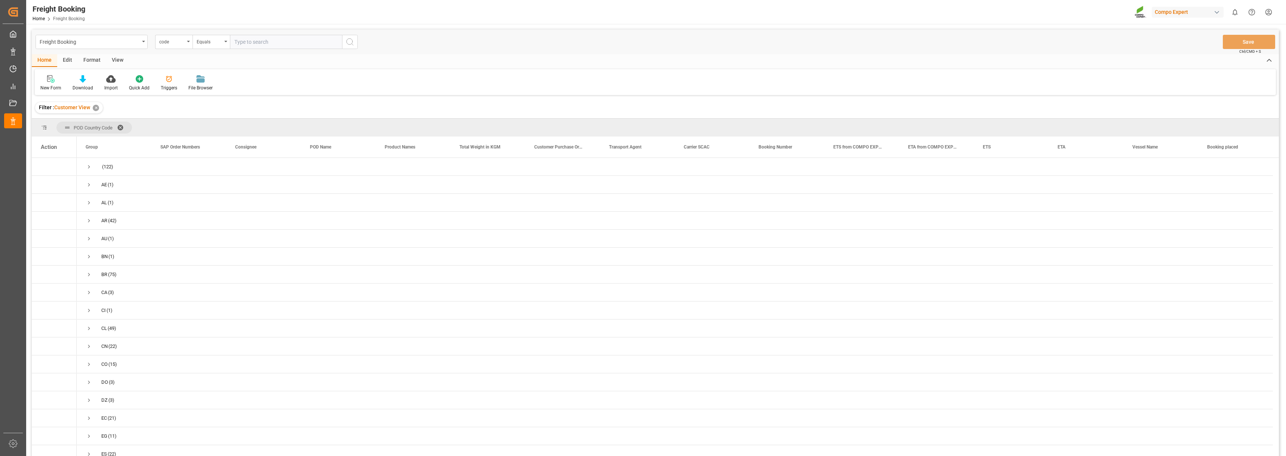
click at [91, 138] on div "POD Country Code Drag here to set column labels Action Group SAP Order Numbers" at bounding box center [655, 290] width 1247 height 342
click at [122, 126] on span at bounding box center [123, 127] width 12 height 7
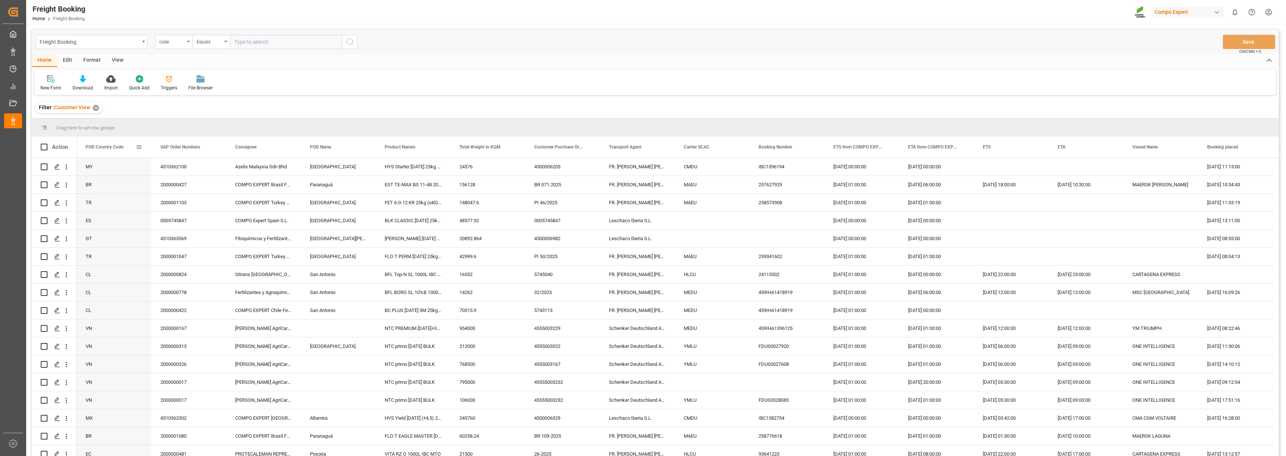
click at [142, 147] on span at bounding box center [139, 147] width 7 height 7
click at [181, 150] on span "filter" at bounding box center [180, 148] width 7 height 7
click at [180, 184] on input "Filter Value" at bounding box center [173, 187] width 73 height 15
click at [184, 212] on button "Apply" at bounding box center [183, 210] width 14 height 7
click at [136, 150] on span at bounding box center [139, 147] width 7 height 7
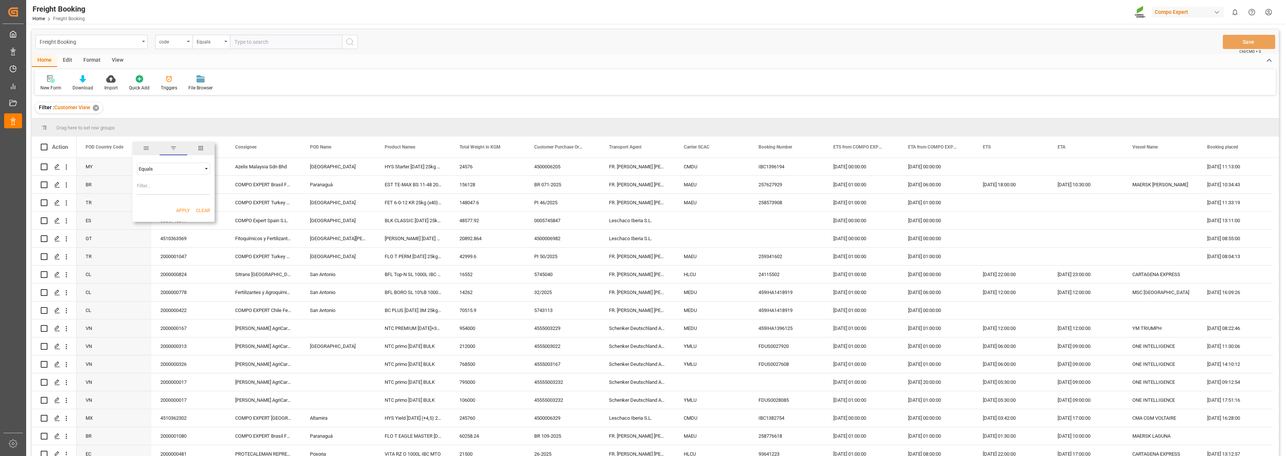
click at [205, 169] on span "Filtering operator" at bounding box center [206, 168] width 7 height 7
click at [155, 255] on span "notExist" at bounding box center [146, 253] width 17 height 6
click at [186, 211] on button "Apply" at bounding box center [183, 210] width 14 height 7
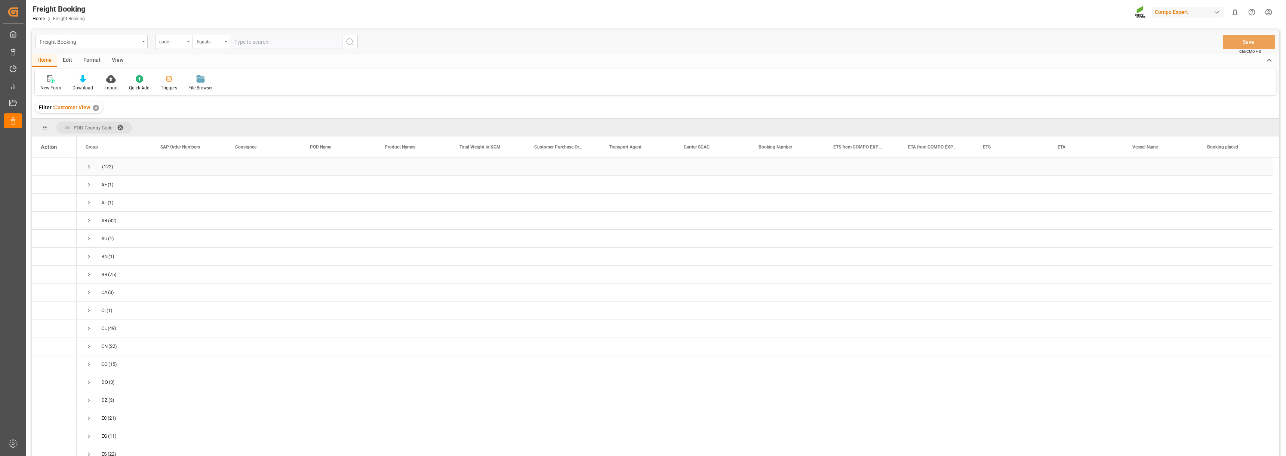
drag, startPoint x: 91, startPoint y: 165, endPoint x: 87, endPoint y: 166, distance: 4.2
click at [91, 165] on span "Press SPACE to select this row." at bounding box center [89, 166] width 7 height 7
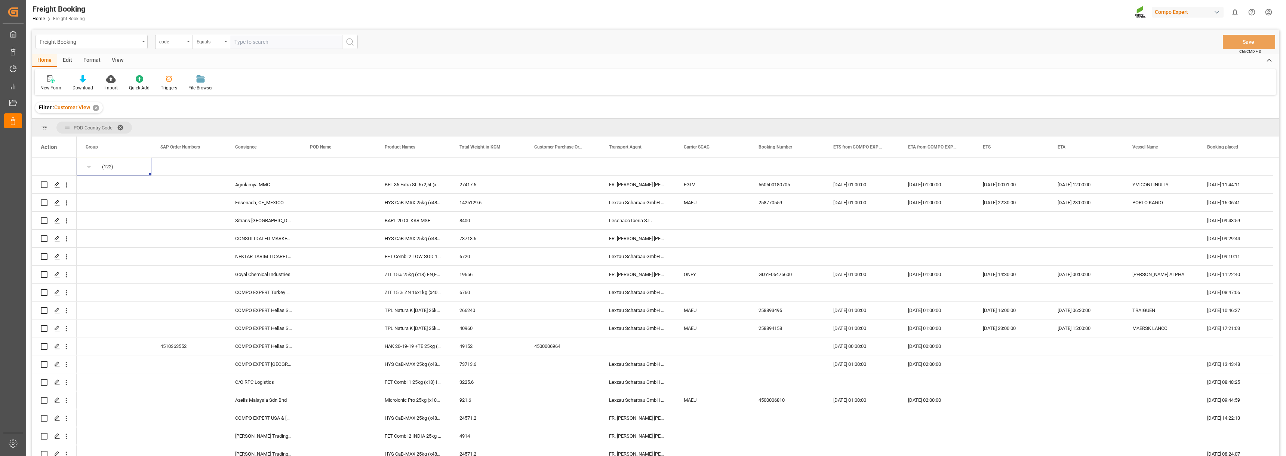
click at [396, 58] on div "Home Edit Format View" at bounding box center [655, 60] width 1247 height 13
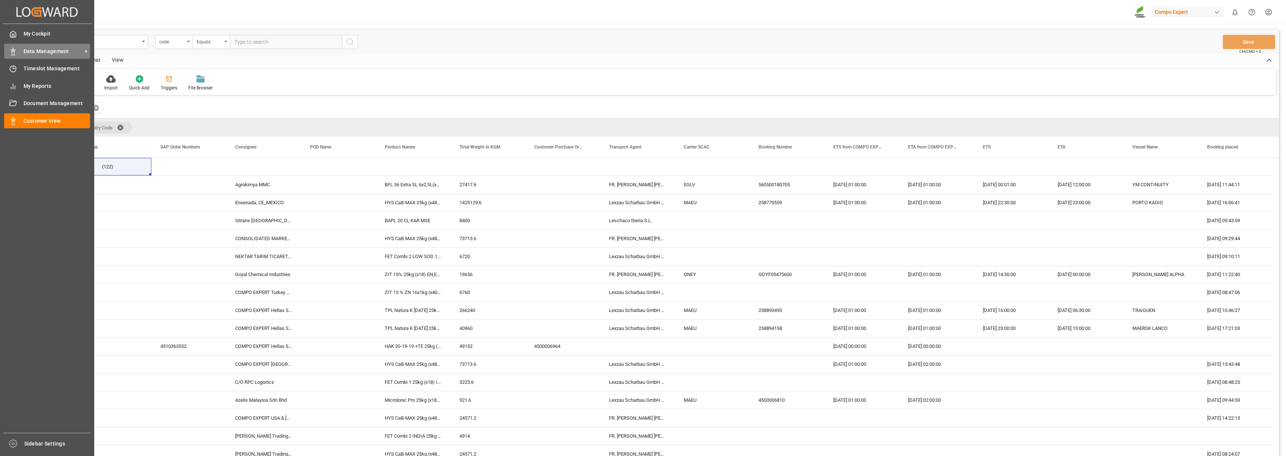
click at [39, 52] on span "Data Management" at bounding box center [53, 51] width 59 height 8
click at [14, 31] on icon at bounding box center [12, 33] width 7 height 7
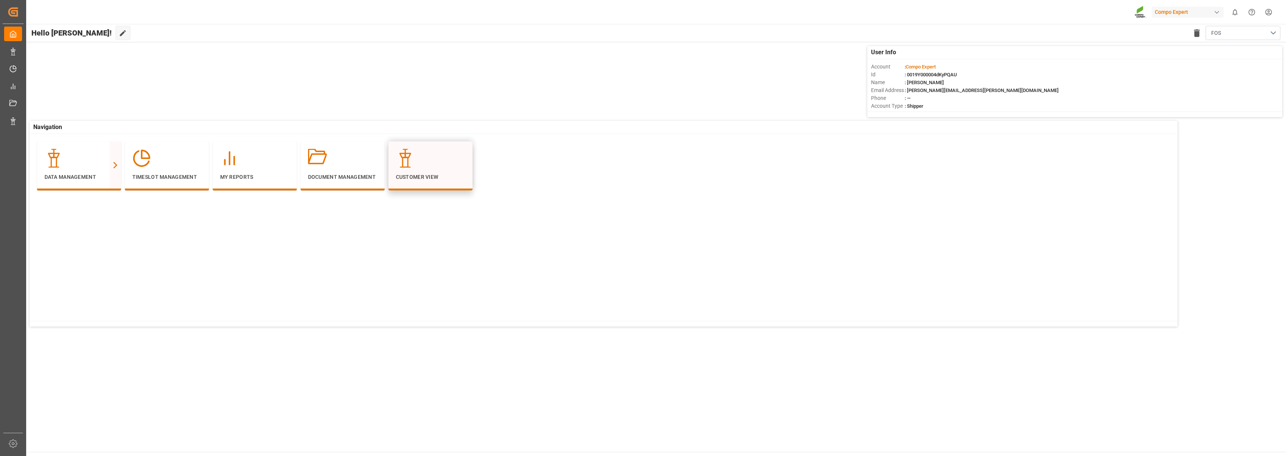
click at [421, 156] on div at bounding box center [430, 158] width 69 height 19
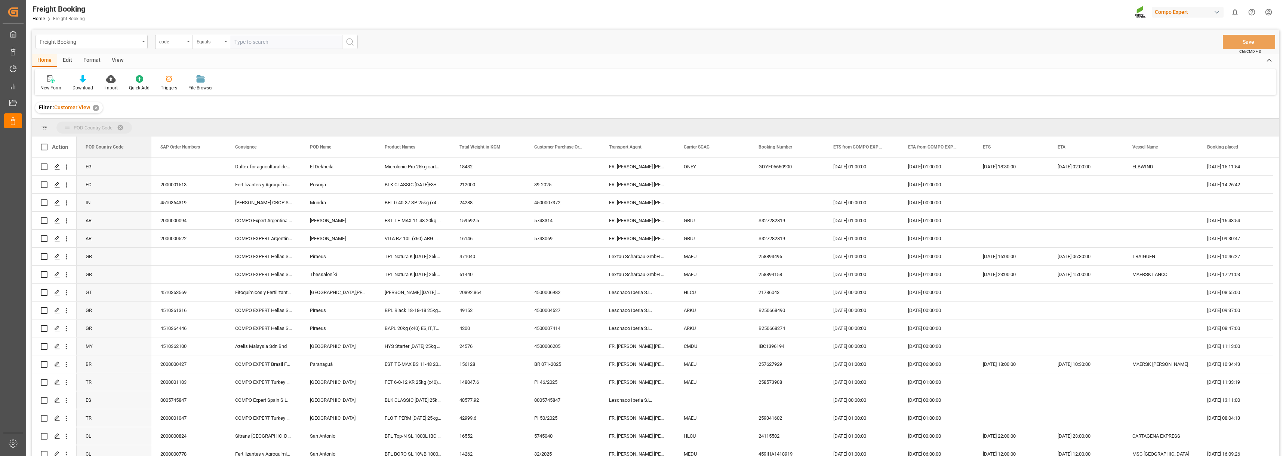
drag, startPoint x: 102, startPoint y: 143, endPoint x: 102, endPoint y: 132, distance: 10.8
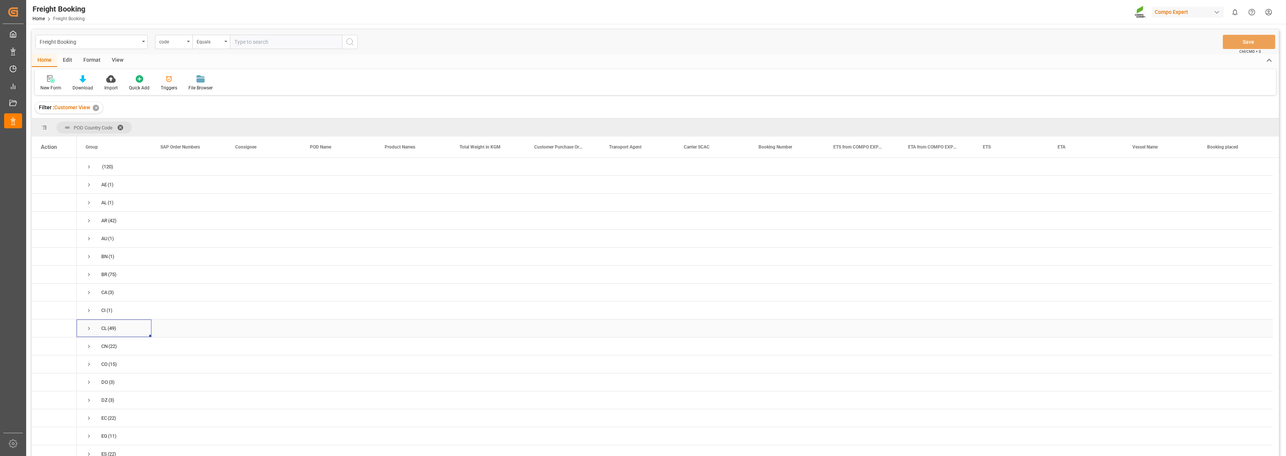
click at [90, 329] on span "Press SPACE to select this row." at bounding box center [89, 328] width 7 height 7
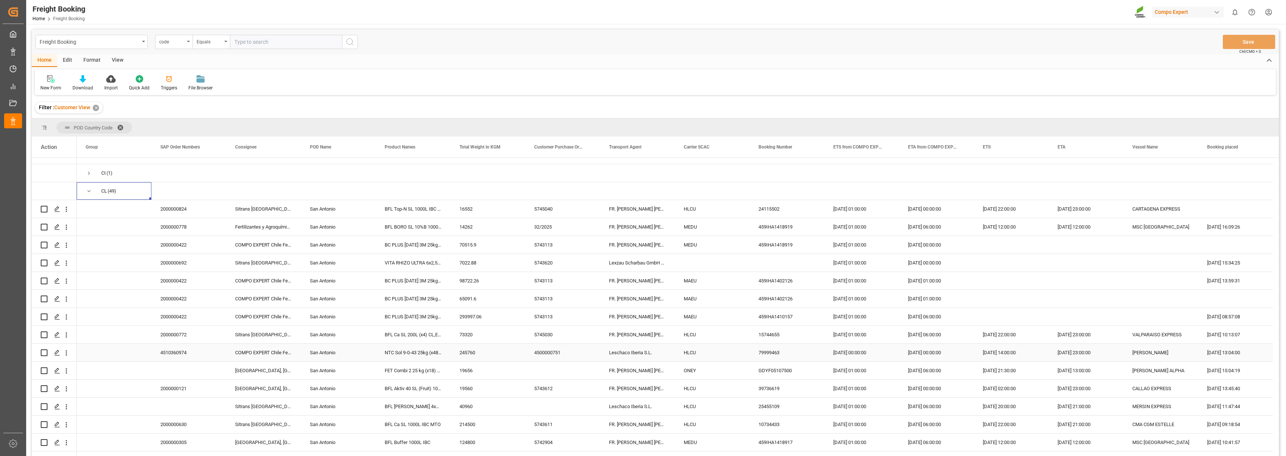
scroll to position [150, 0]
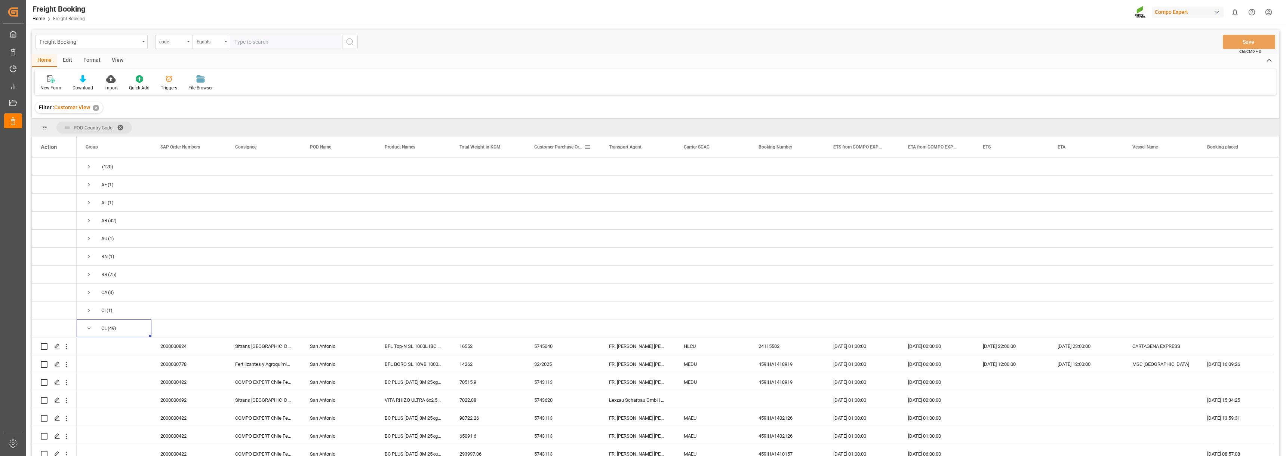
click at [587, 148] on span at bounding box center [587, 147] width 7 height 7
click at [652, 147] on span "filter" at bounding box center [647, 148] width 44 height 13
click at [654, 167] on span "Filtering operator" at bounding box center [655, 168] width 7 height 7
click at [620, 208] on div "Fuzzy search" at bounding box center [622, 205] width 73 height 12
click at [599, 187] on input "Filter Value" at bounding box center [622, 187] width 73 height 15
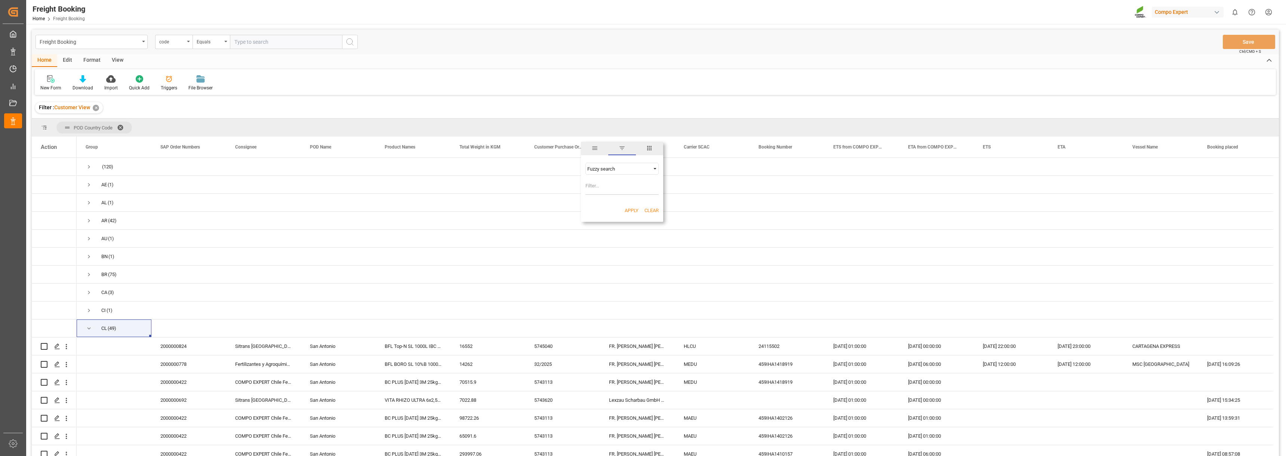
paste input "5744415"
type input "5744415"
click at [633, 210] on button "Apply" at bounding box center [632, 210] width 14 height 7
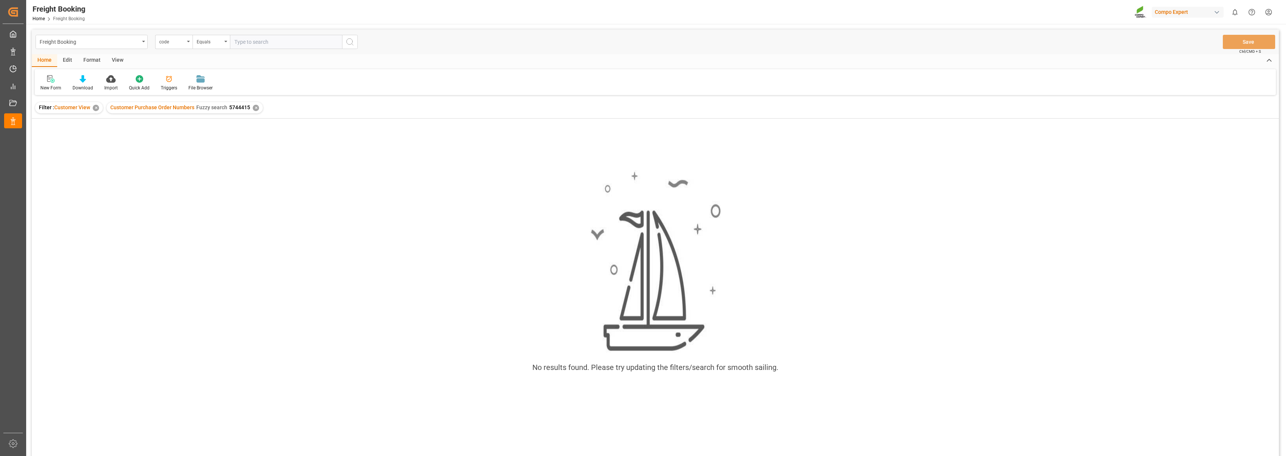
click at [256, 106] on div "✕" at bounding box center [256, 108] width 6 height 6
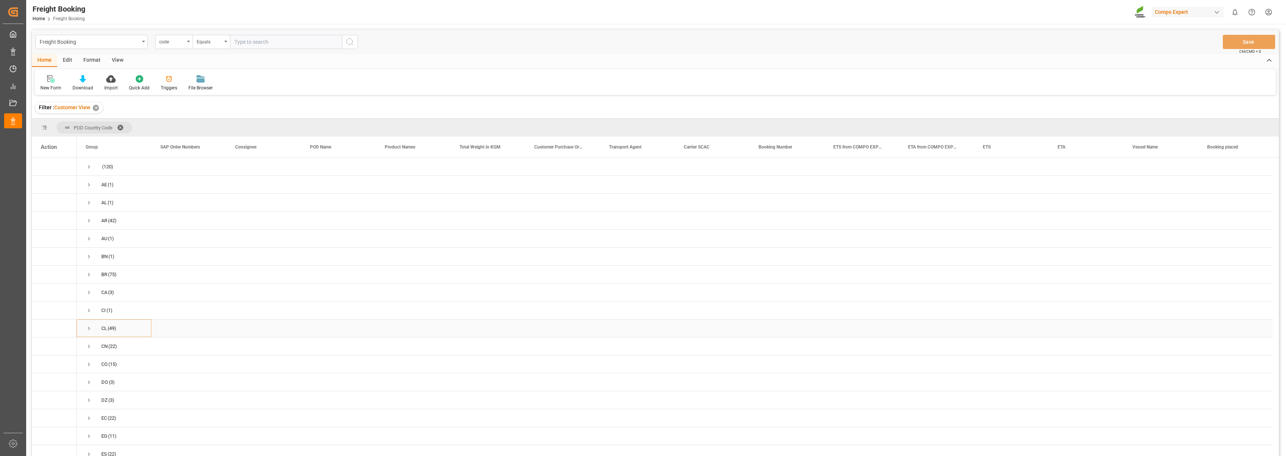
click at [90, 329] on span "Press SPACE to select this row." at bounding box center [89, 328] width 7 height 7
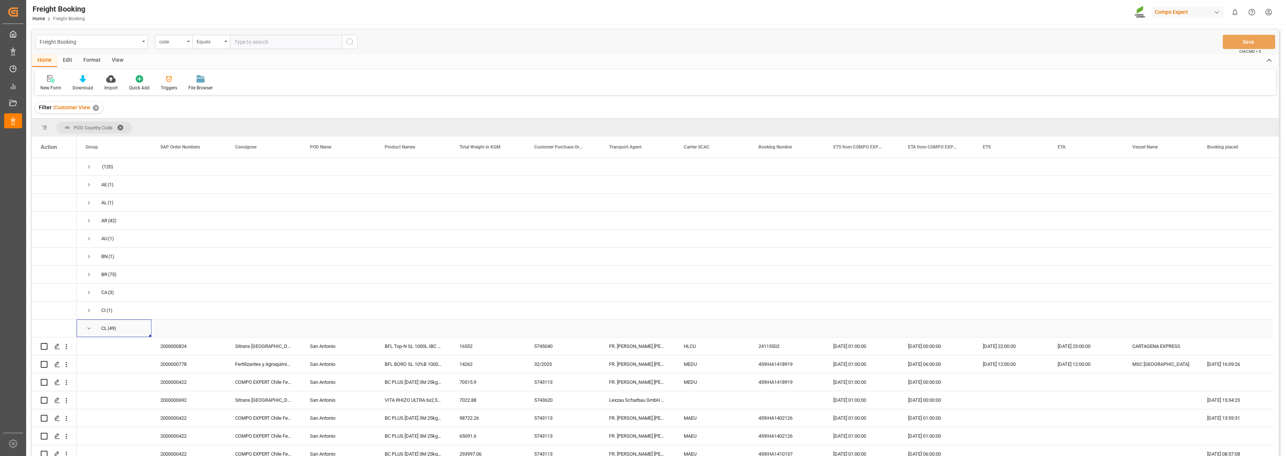
scroll to position [3, 0]
click at [513, 46] on div "Freight Booking code Equals Save Ctrl/CMD + S" at bounding box center [655, 42] width 1247 height 25
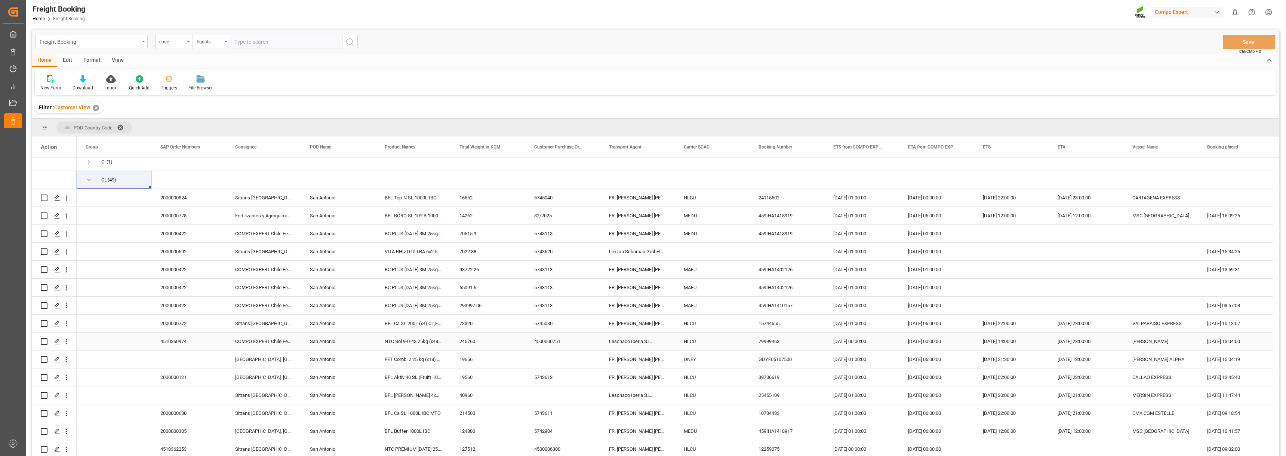
scroll to position [150, 0]
click at [587, 147] on span at bounding box center [587, 147] width 7 height 7
click at [592, 147] on span "general" at bounding box center [594, 148] width 7 height 7
click at [648, 147] on span "filter" at bounding box center [647, 148] width 7 height 7
click at [652, 148] on span "columns" at bounding box center [649, 148] width 7 height 7
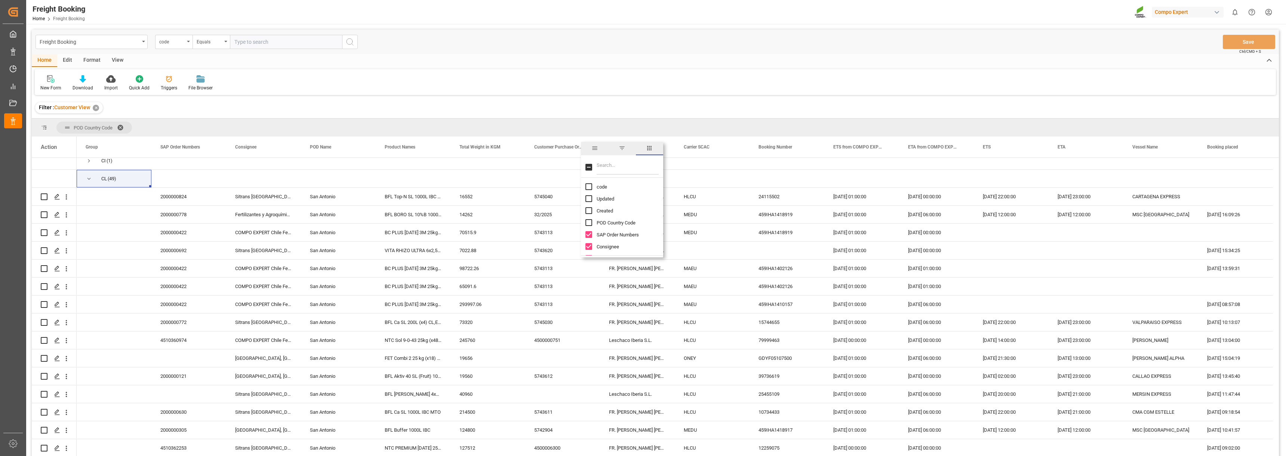
click at [652, 148] on span "columns" at bounding box center [649, 148] width 7 height 7
click at [584, 74] on div "New Form Download Import Quick Add Triggers File Browser" at bounding box center [655, 82] width 1241 height 26
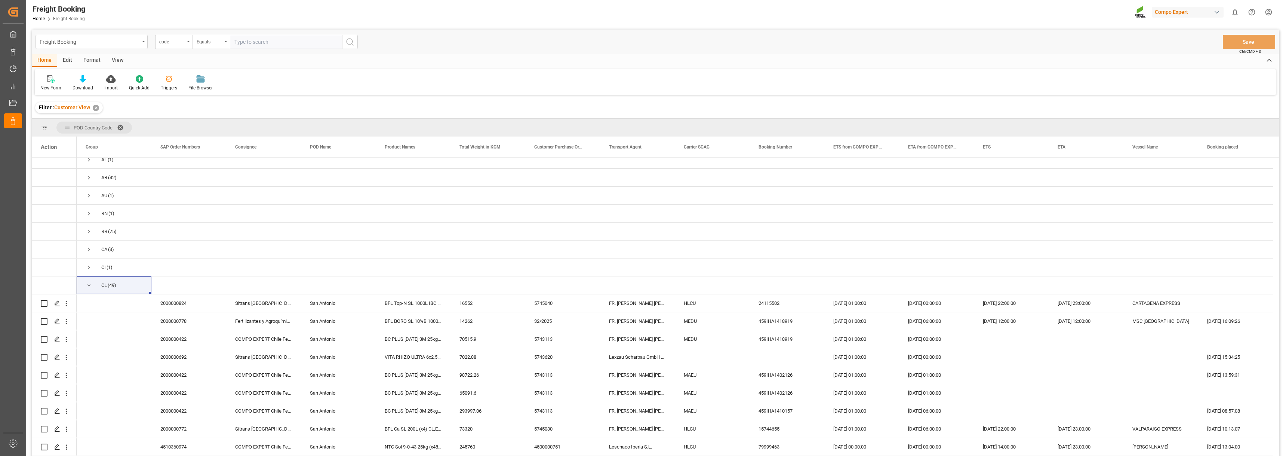
scroll to position [37, 0]
click at [89, 294] on span "Press SPACE to select this row." at bounding box center [89, 291] width 7 height 7
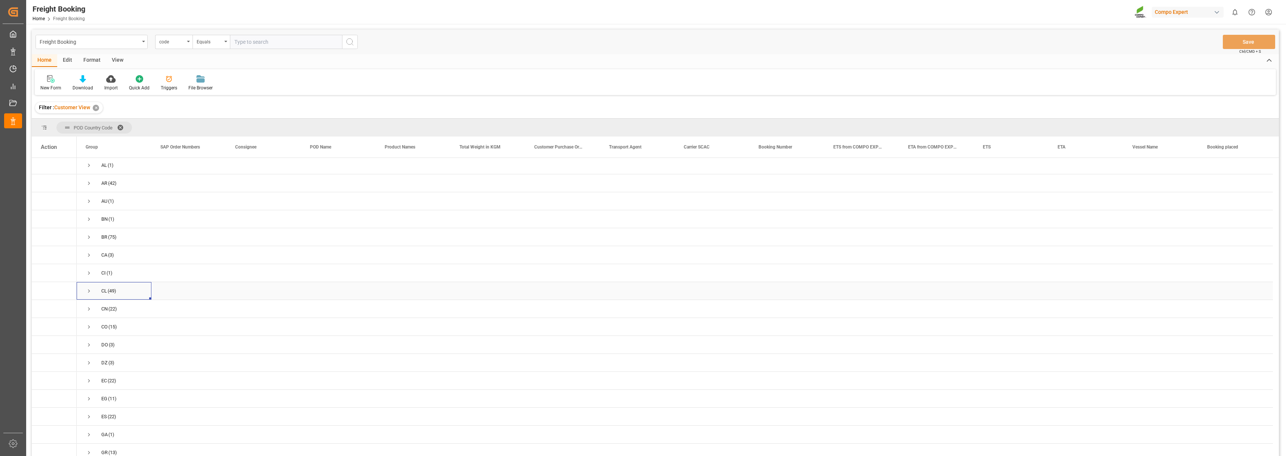
click at [87, 292] on span "Press SPACE to select this row." at bounding box center [89, 291] width 7 height 7
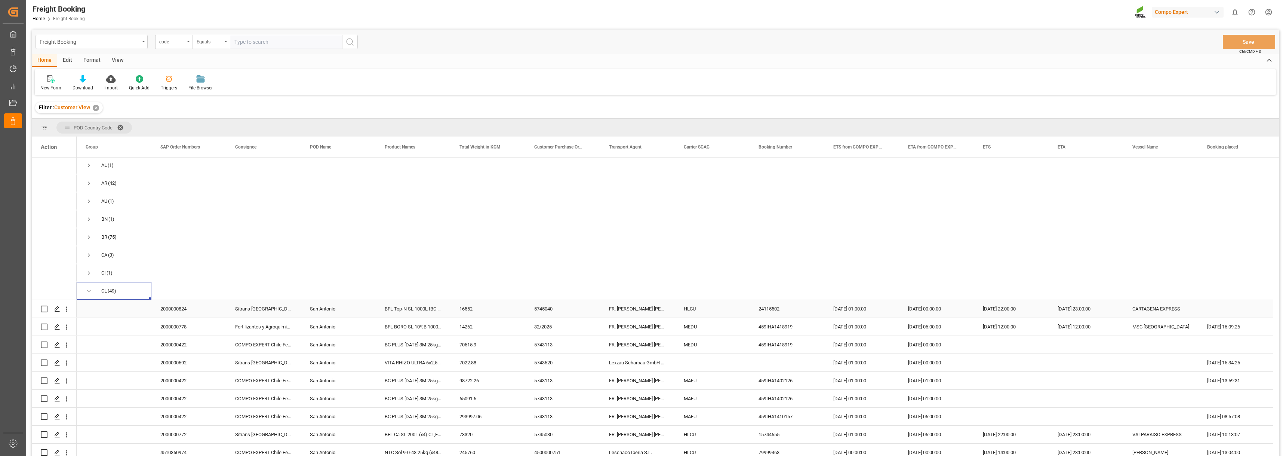
scroll to position [3, 0]
drag, startPoint x: 581, startPoint y: 53, endPoint x: 573, endPoint y: 119, distance: 66.6
click at [580, 53] on div "Freight Booking code Equals Save Ctrl/CMD + S" at bounding box center [655, 42] width 1247 height 25
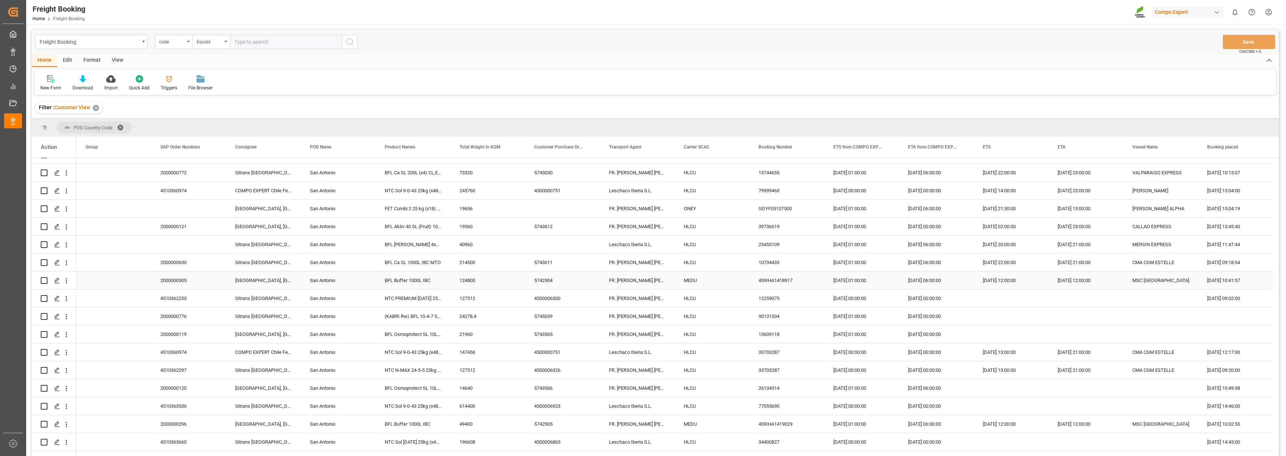
scroll to position [0, 0]
click at [586, 38] on div "Freight Booking code Equals Save Ctrl/CMD + S" at bounding box center [655, 42] width 1247 height 25
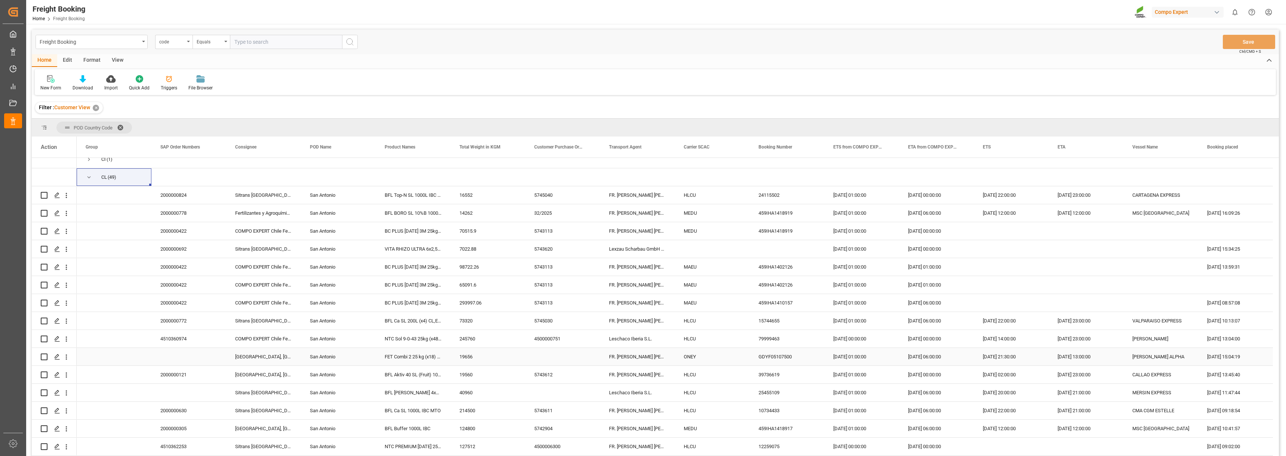
scroll to position [150, 0]
